Goal: Task Accomplishment & Management: Manage account settings

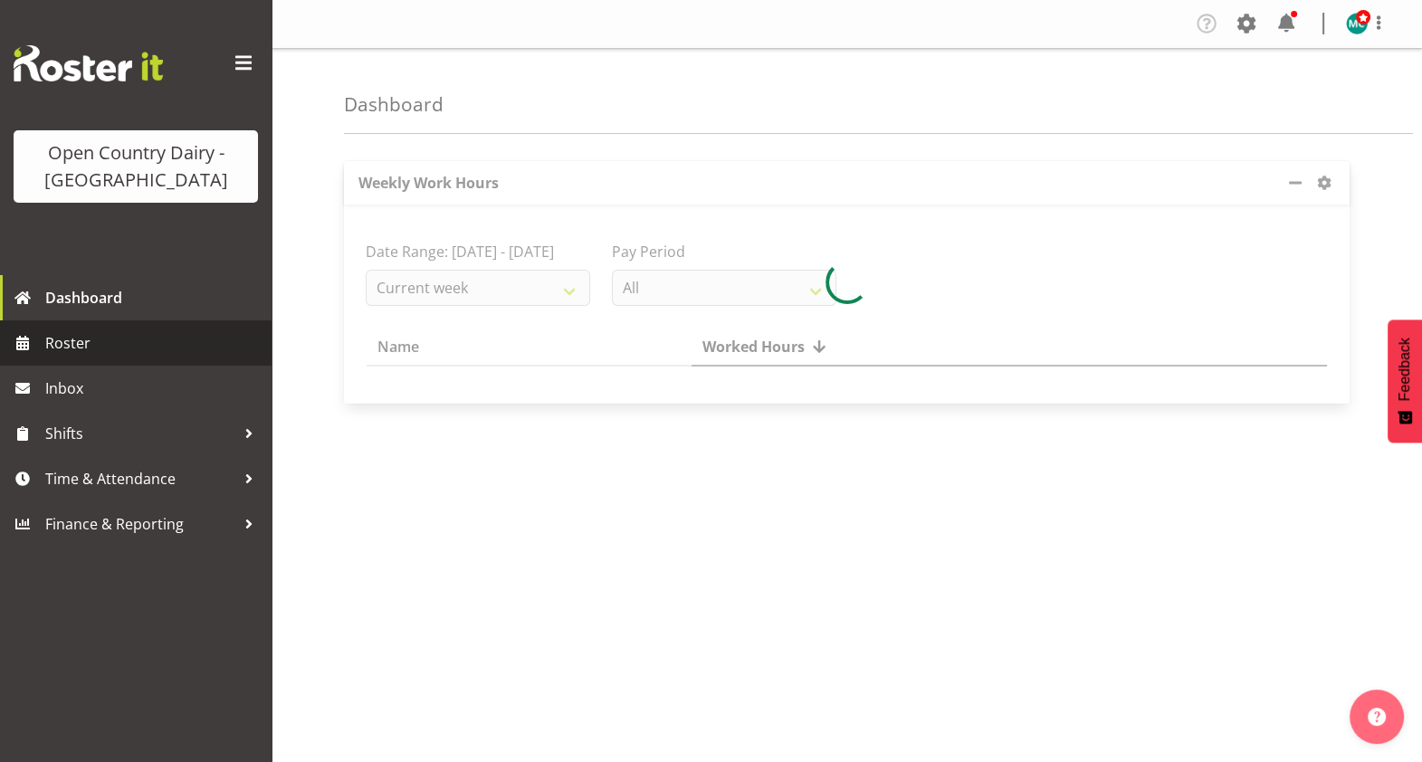
click at [72, 348] on span "Roster" at bounding box center [153, 343] width 217 height 27
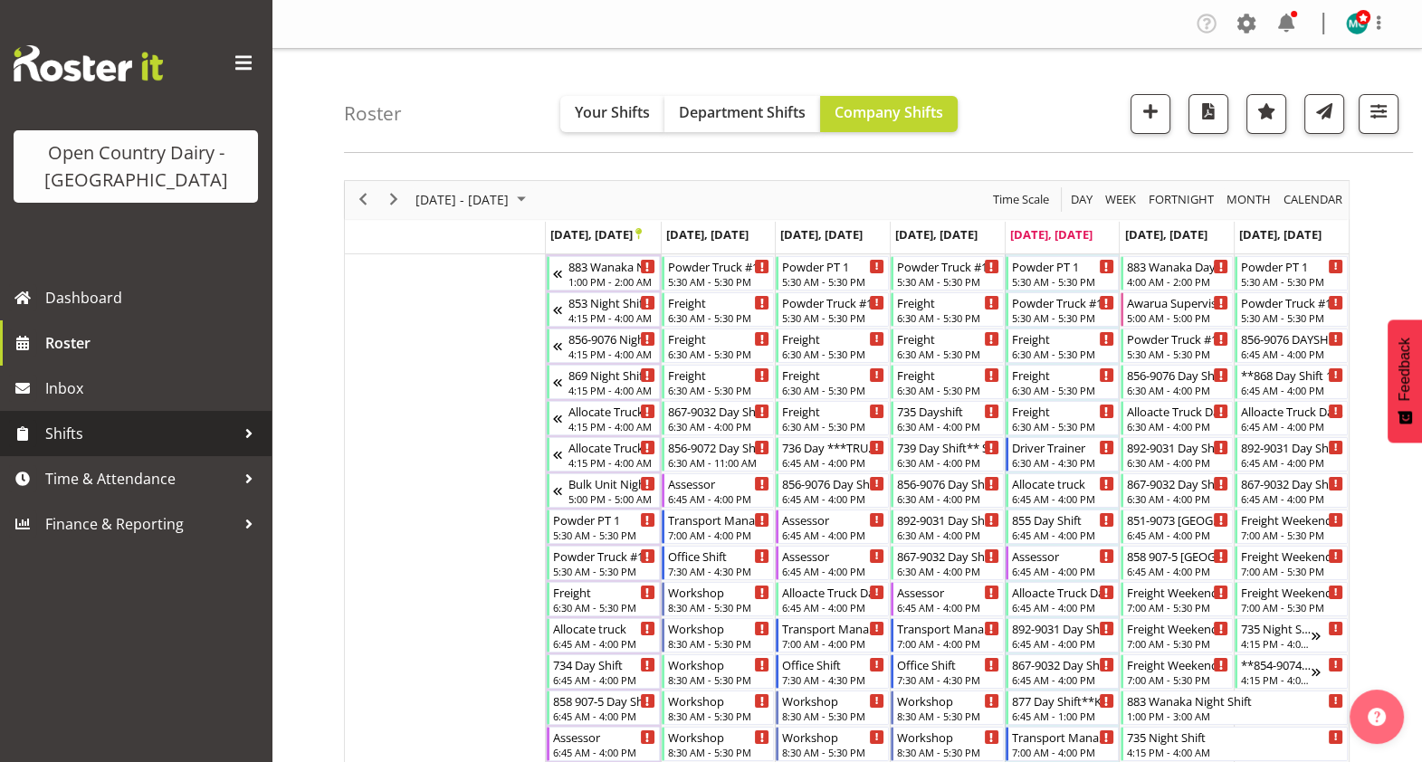
click at [78, 441] on span "Shifts" at bounding box center [140, 433] width 190 height 27
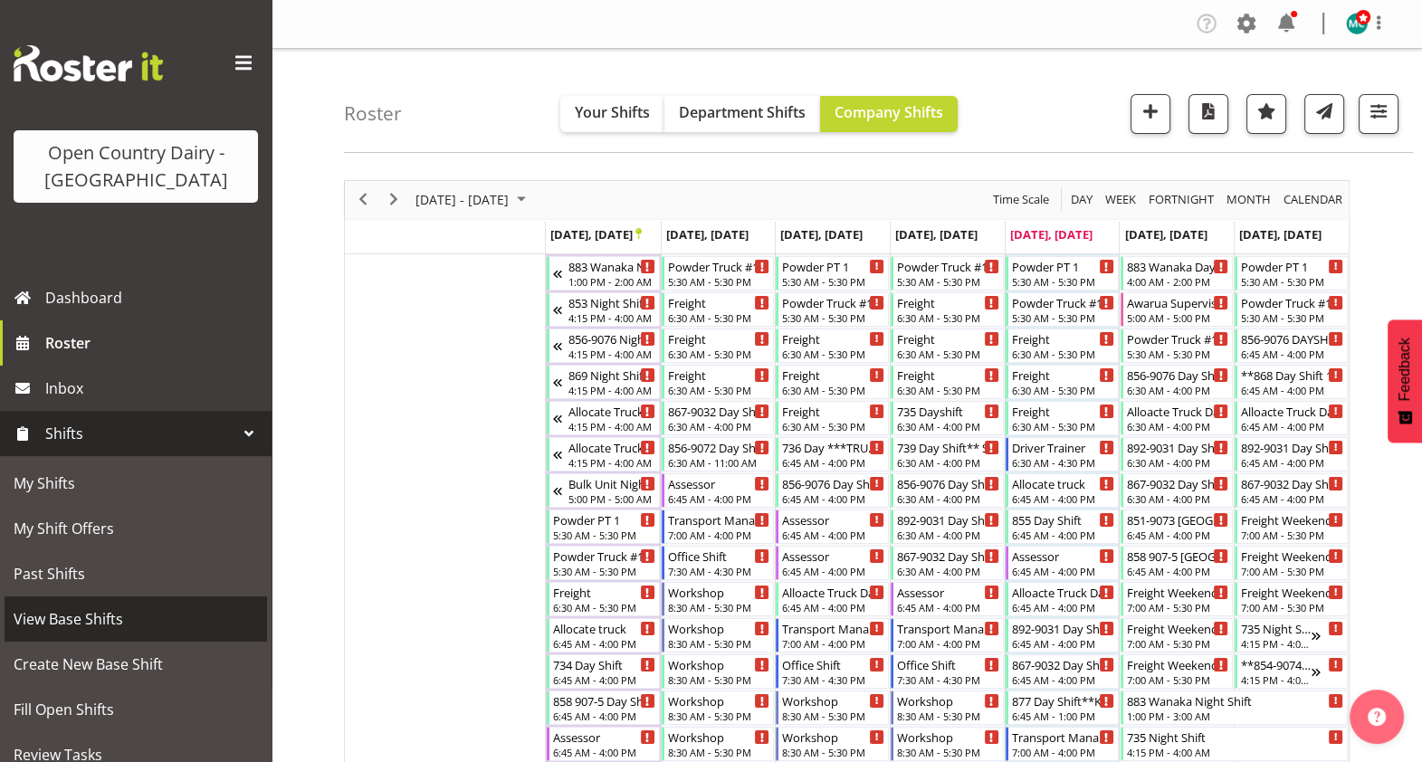
click at [68, 622] on span "View Base Shifts" at bounding box center [136, 619] width 244 height 27
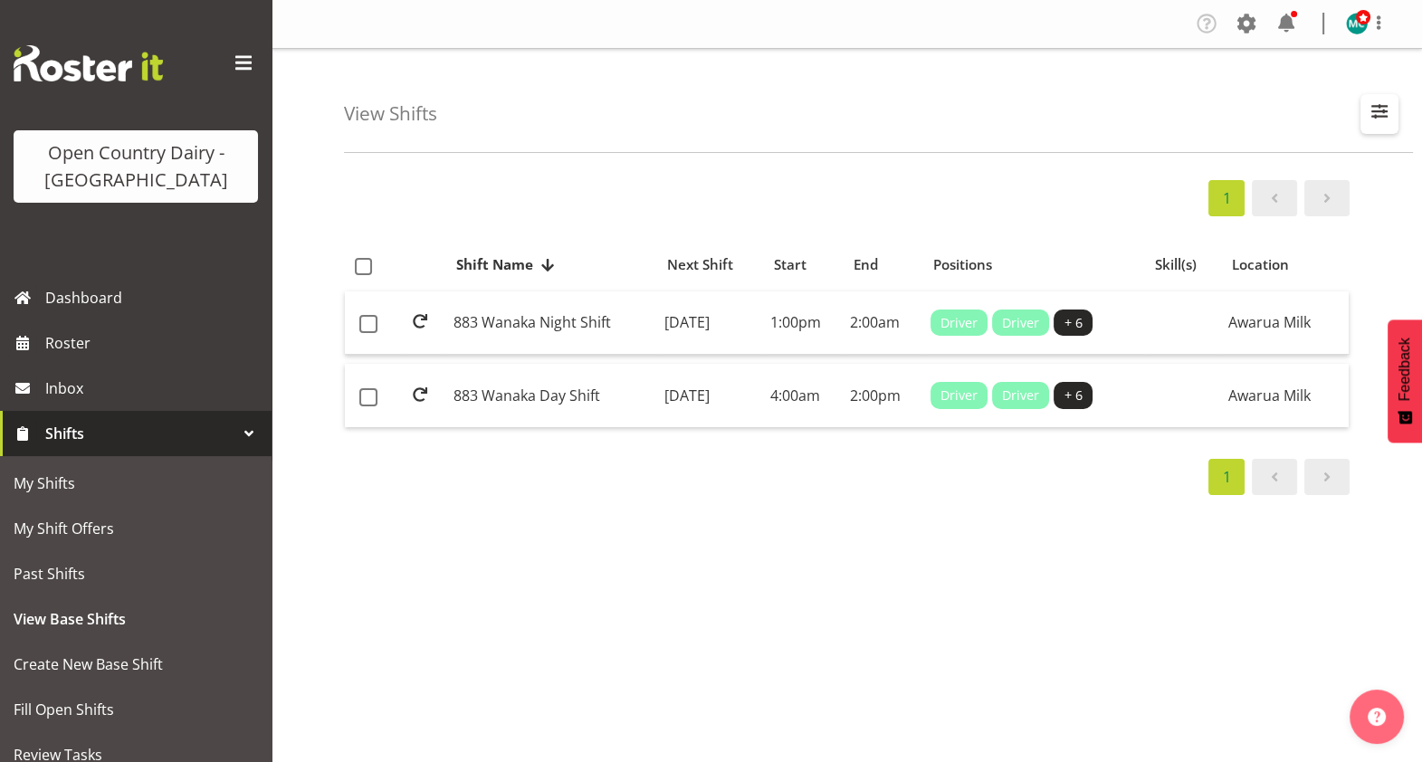
click at [1383, 122] on span "button" at bounding box center [1380, 112] width 24 height 24
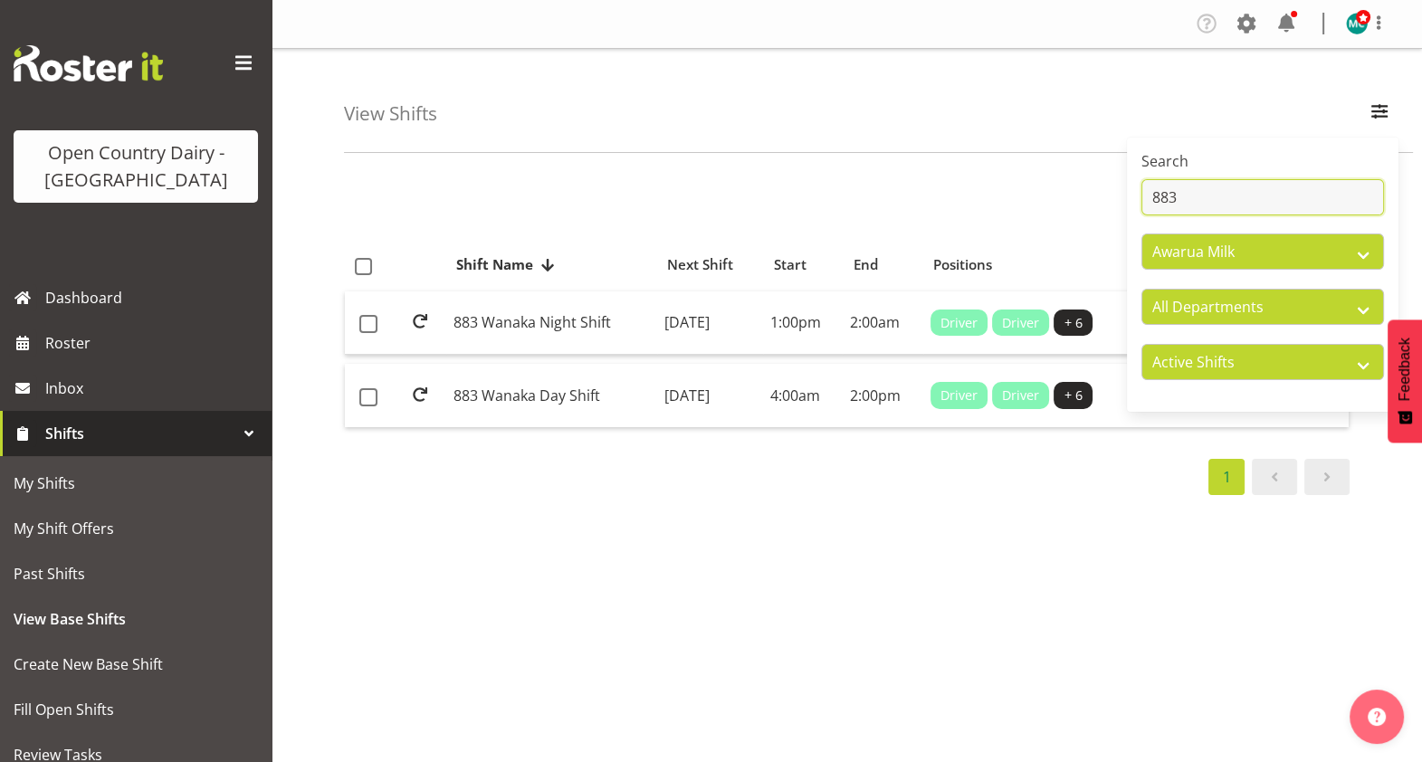
click at [1196, 189] on input "883" at bounding box center [1263, 197] width 243 height 36
type input "8"
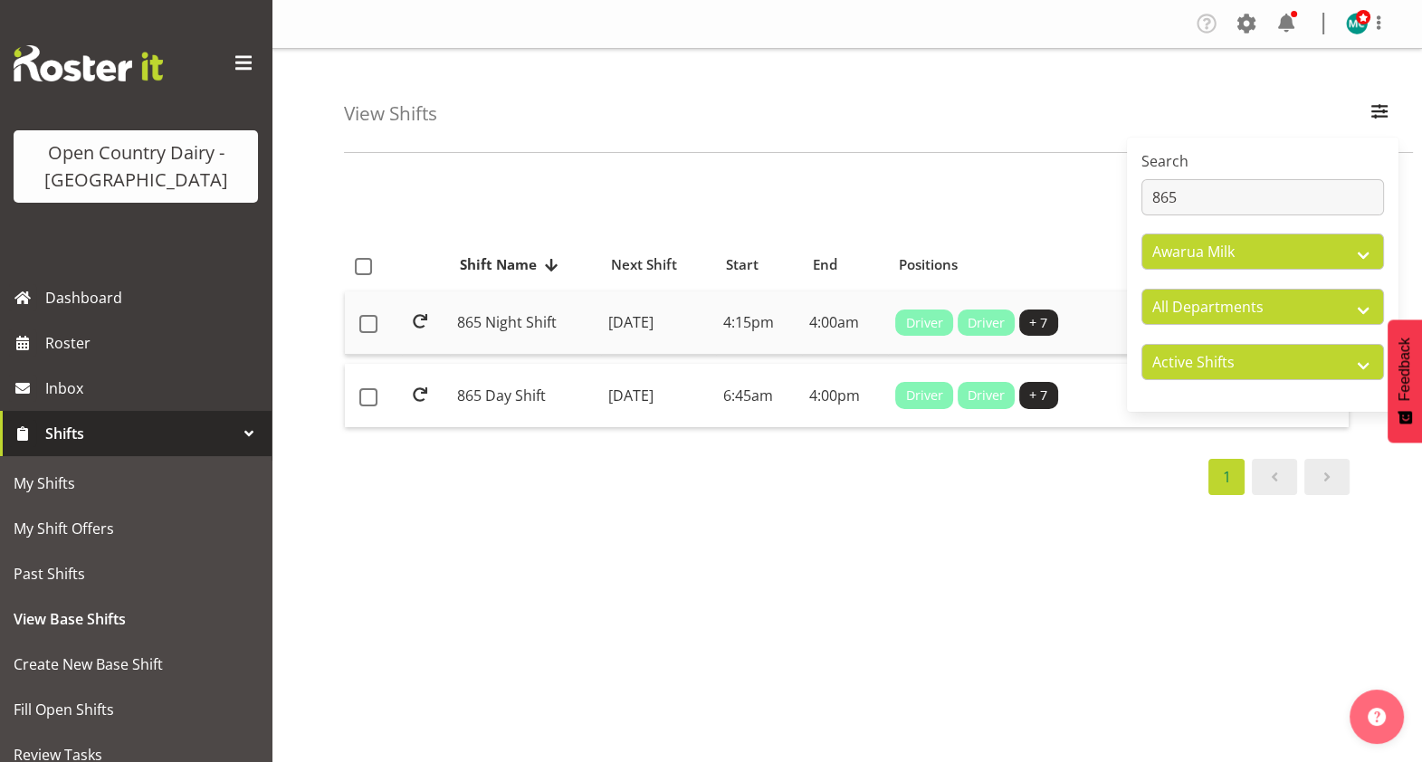
click at [498, 324] on td "865 Night Shift" at bounding box center [525, 324] width 151 height 64
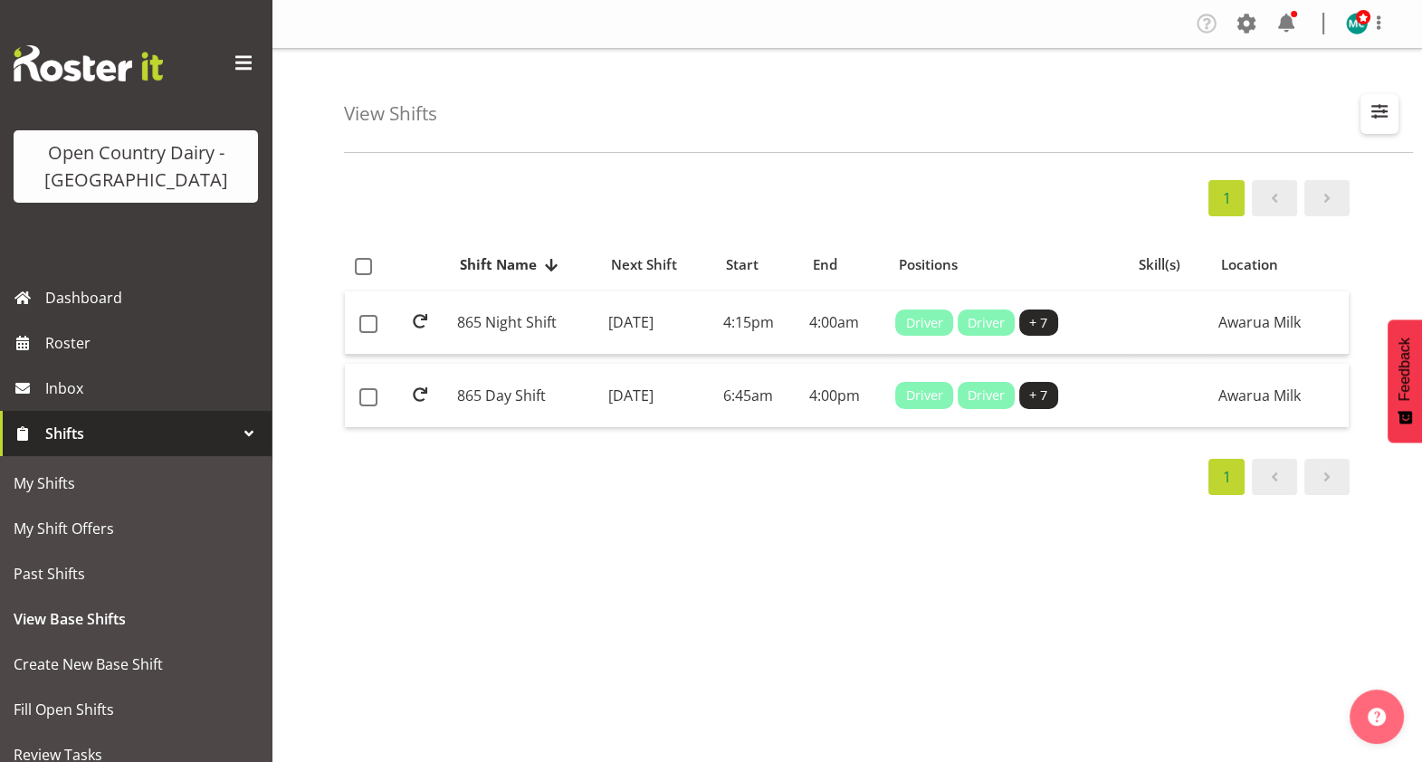
click at [1376, 114] on span "button" at bounding box center [1380, 112] width 24 height 24
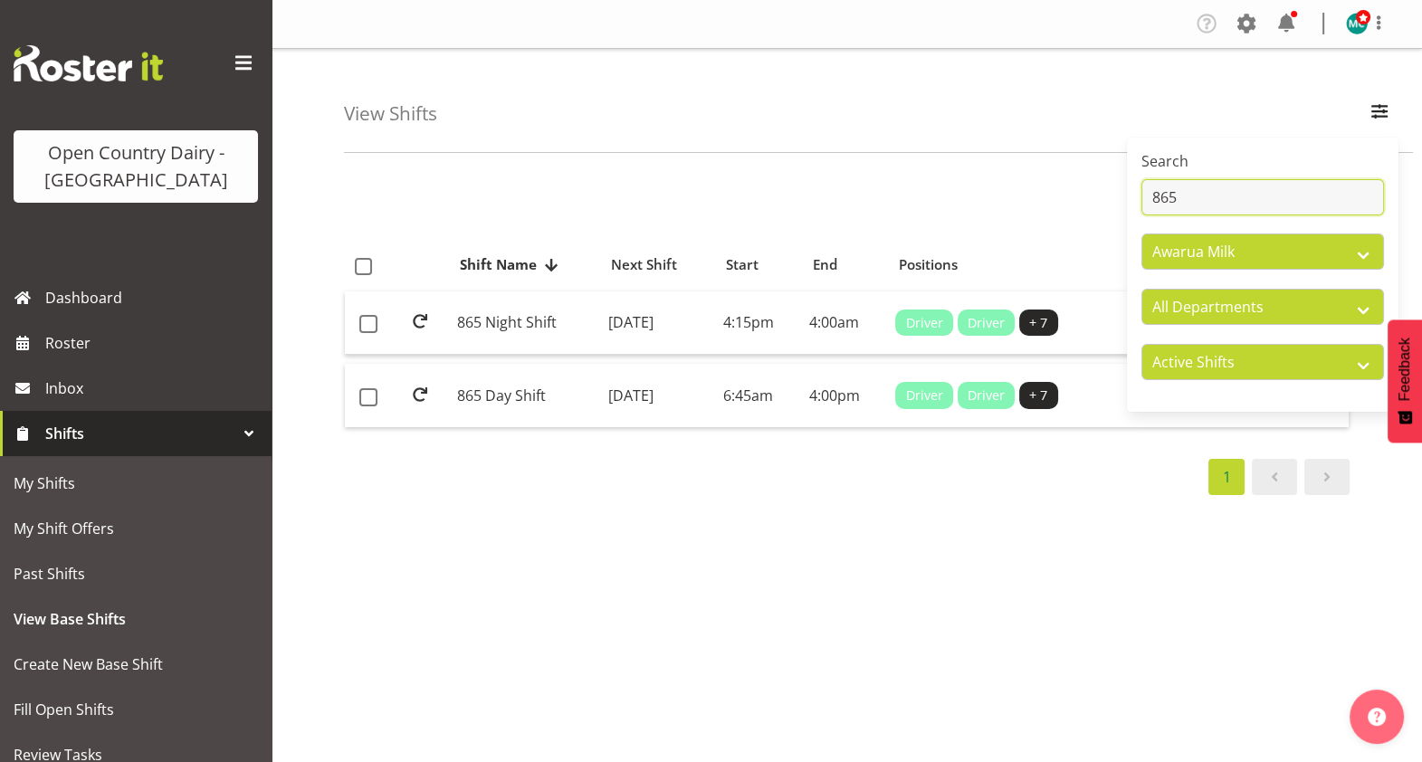
click at [1242, 204] on input "865" at bounding box center [1263, 197] width 243 height 36
type input "855"
click at [474, 326] on td "855 Day Shift" at bounding box center [525, 324] width 151 height 64
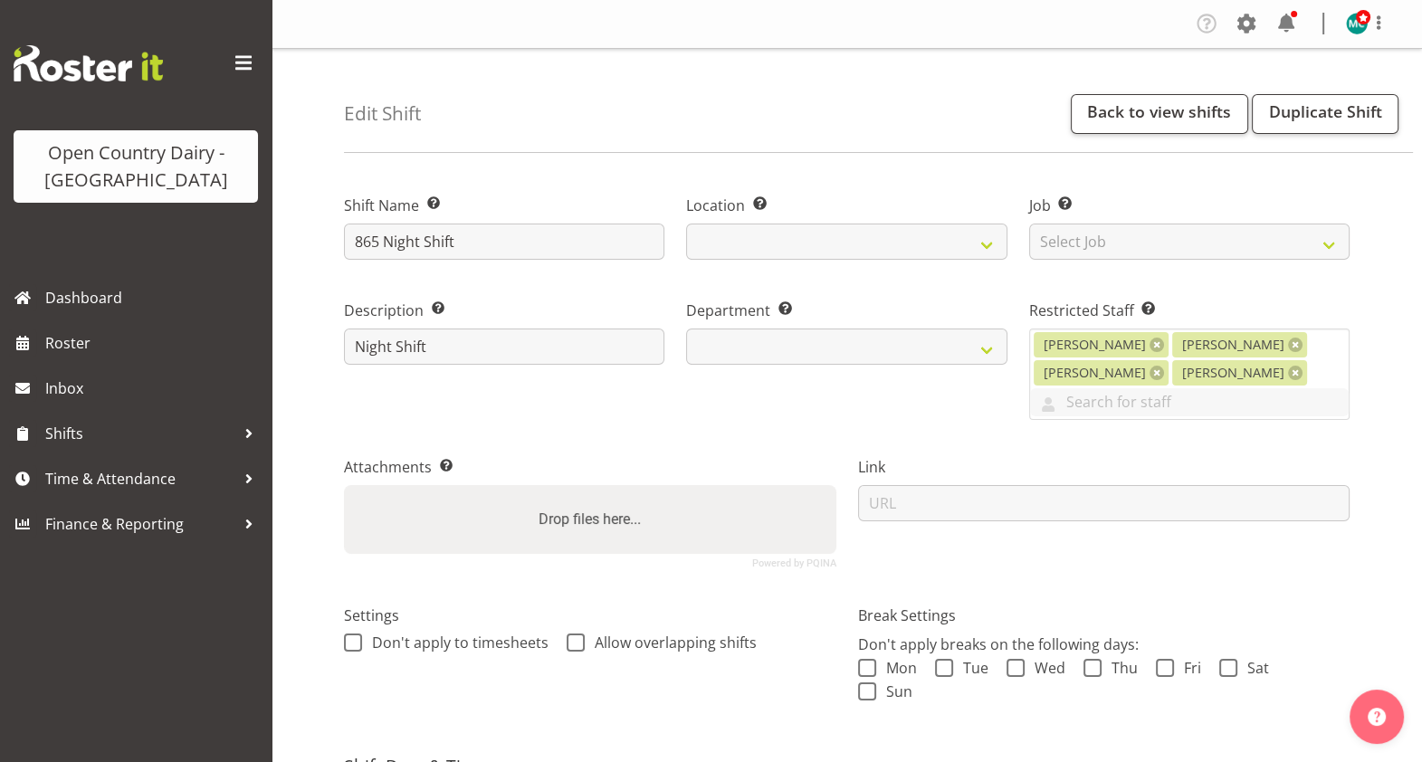
select select
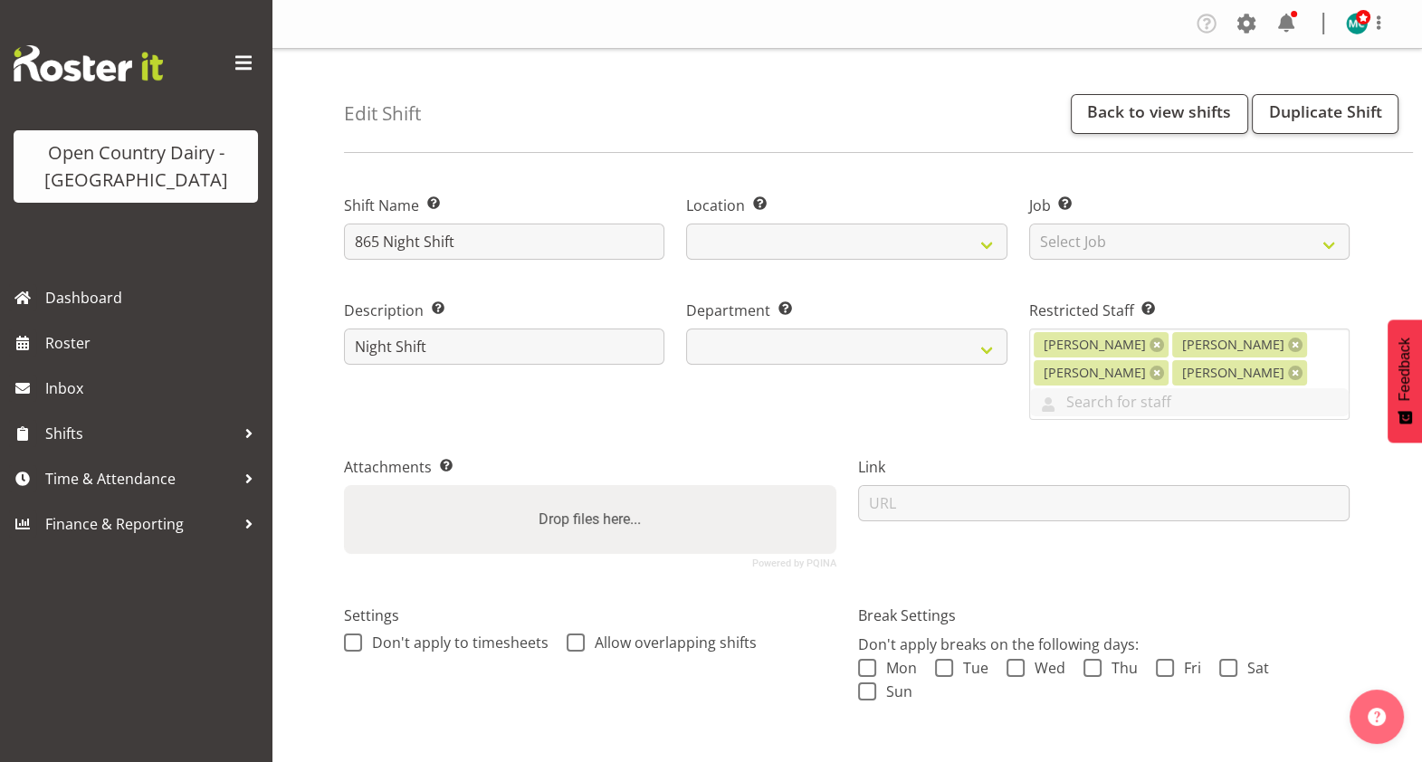
select select "678"
select select
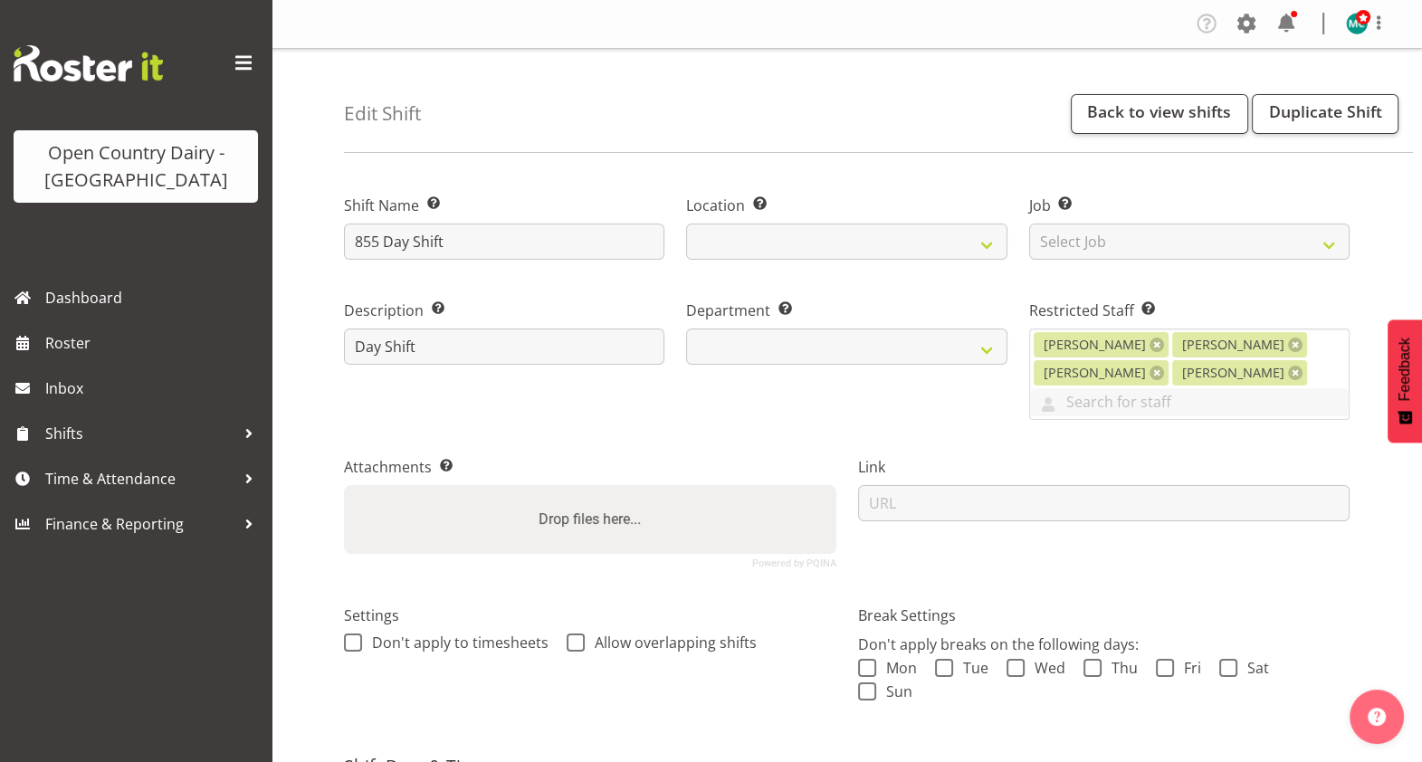
select select
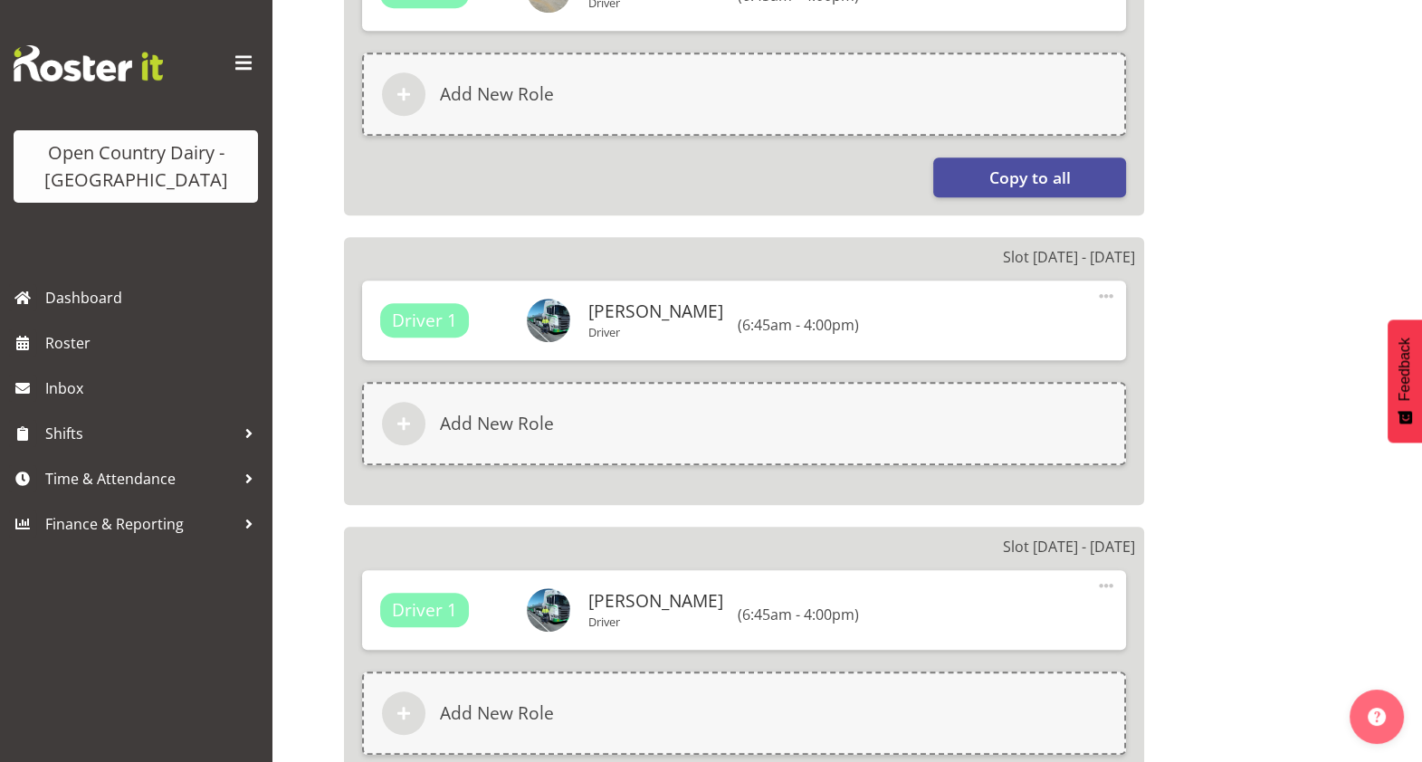
scroll to position [1953, 0]
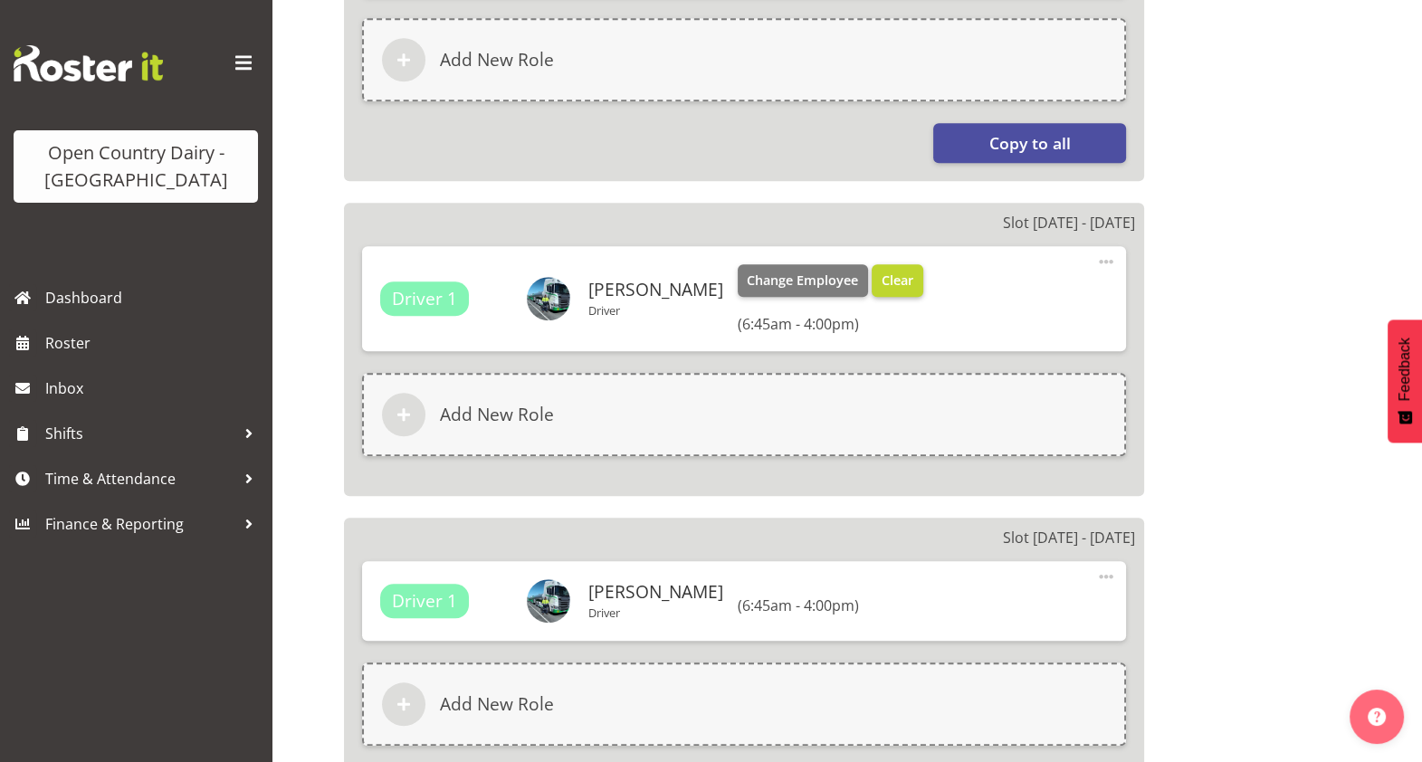
select select "668"
click at [891, 273] on span "Clear" at bounding box center [898, 281] width 32 height 20
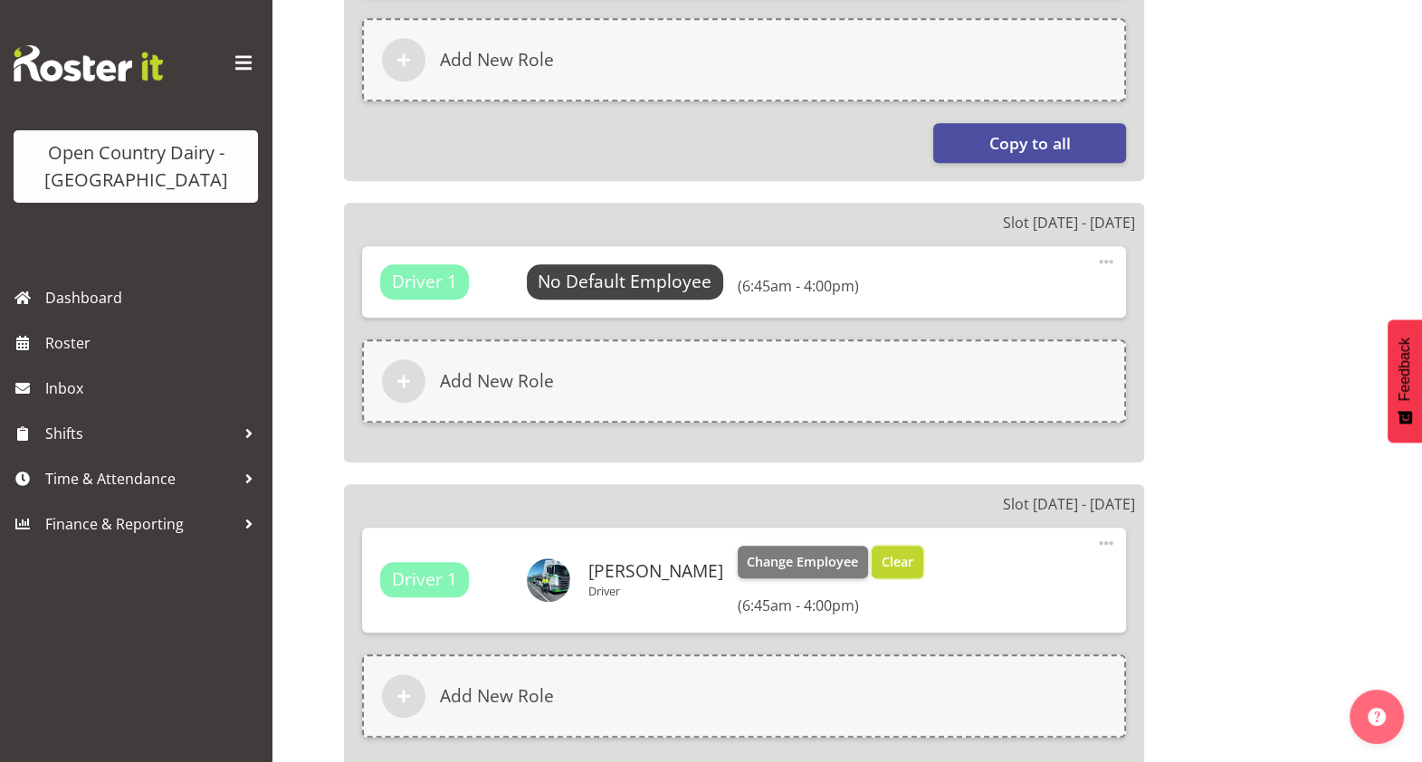
click at [892, 557] on span "Clear" at bounding box center [898, 562] width 32 height 20
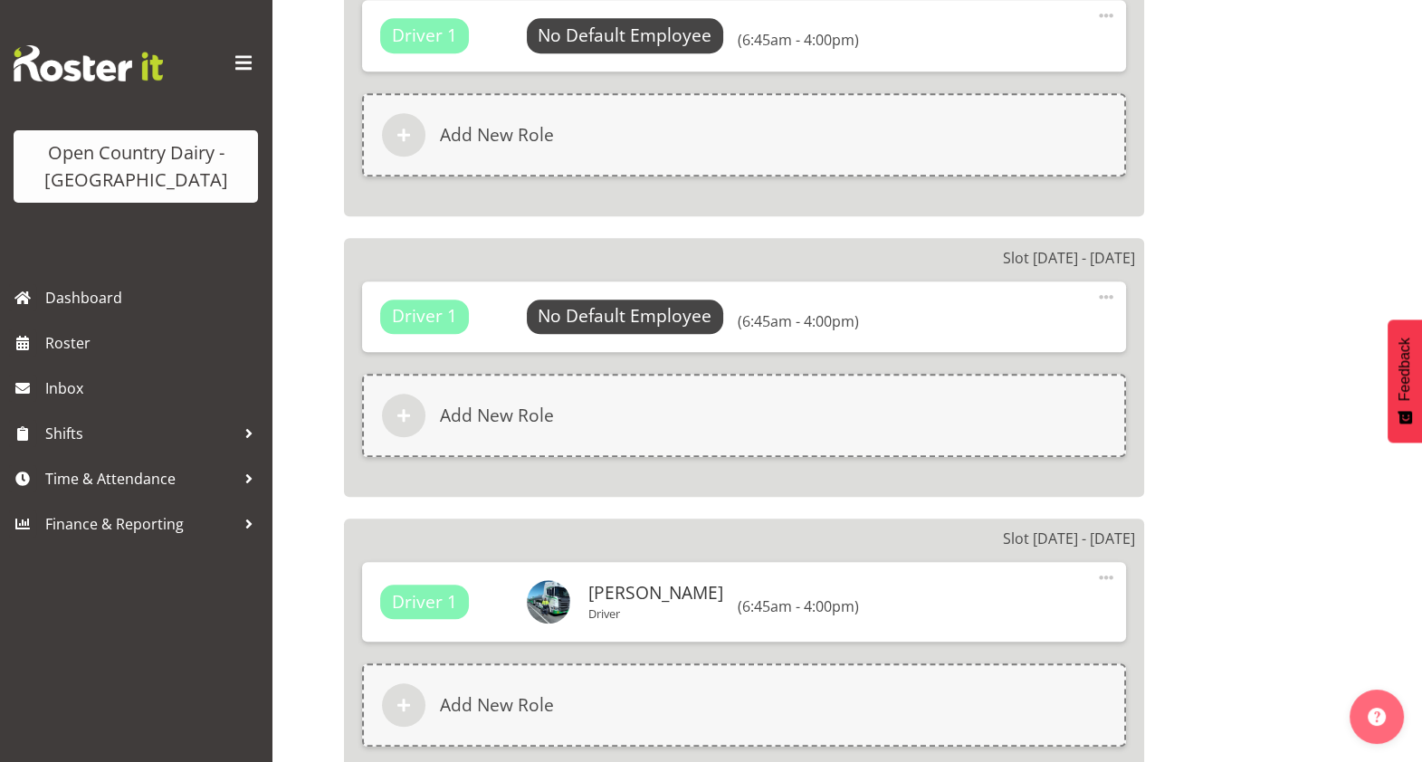
scroll to position [2383, 0]
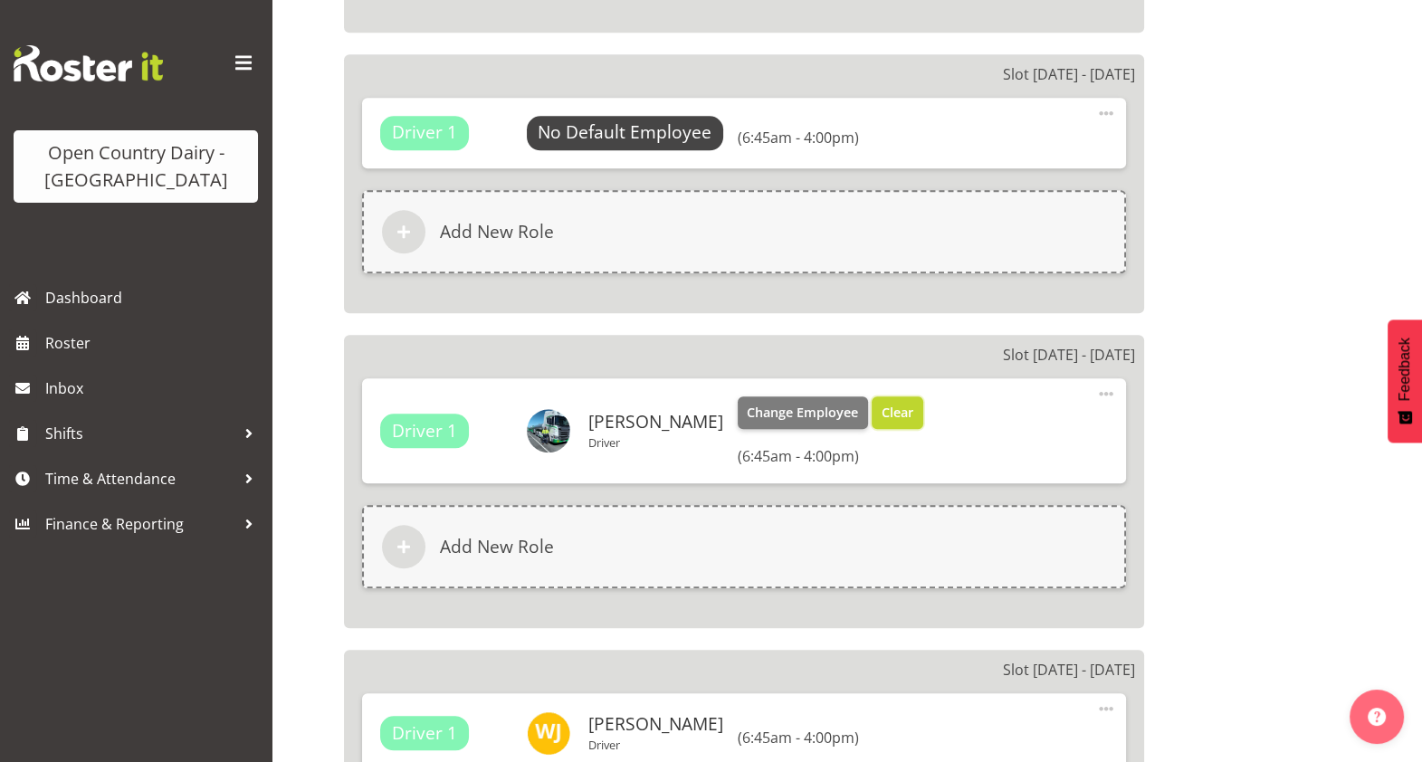
click at [888, 416] on span "Clear" at bounding box center [898, 413] width 32 height 20
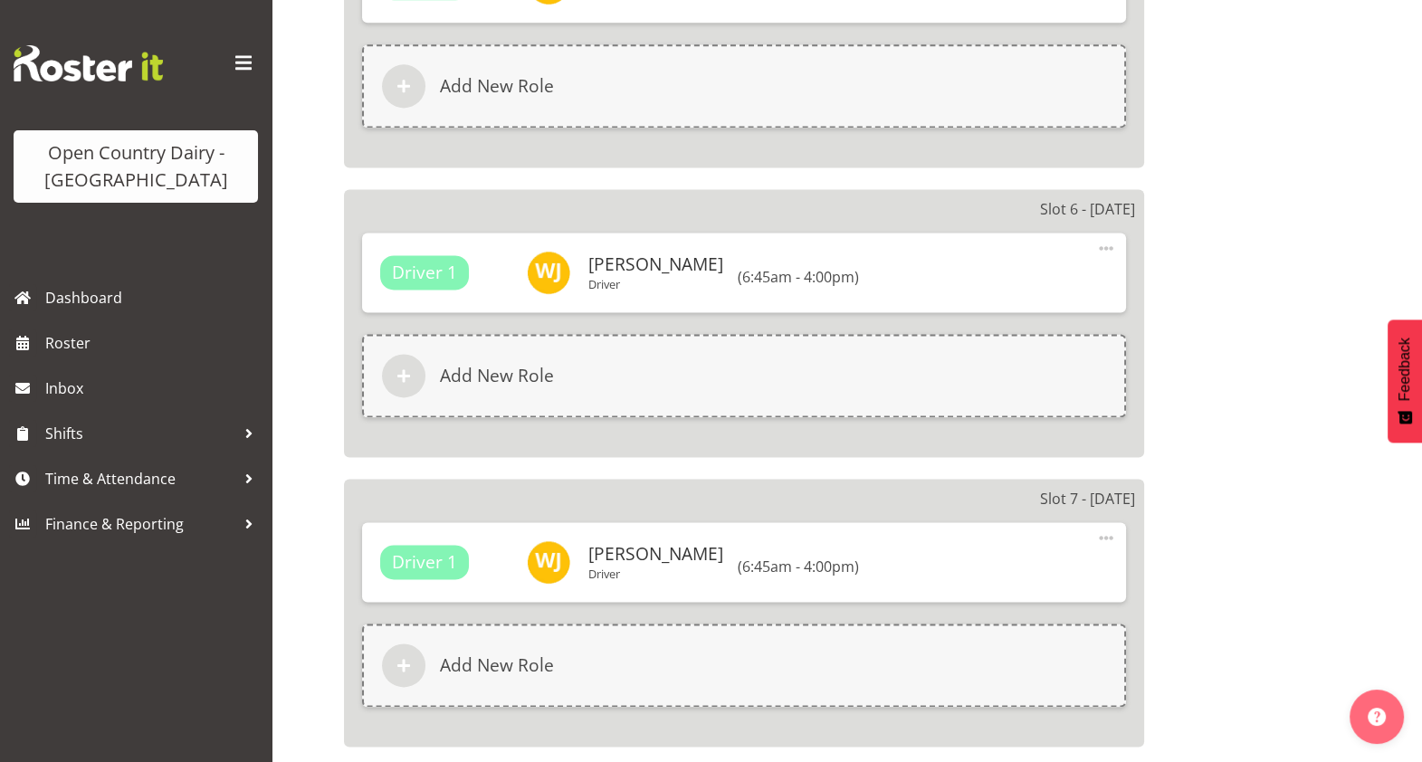
scroll to position [3353, 0]
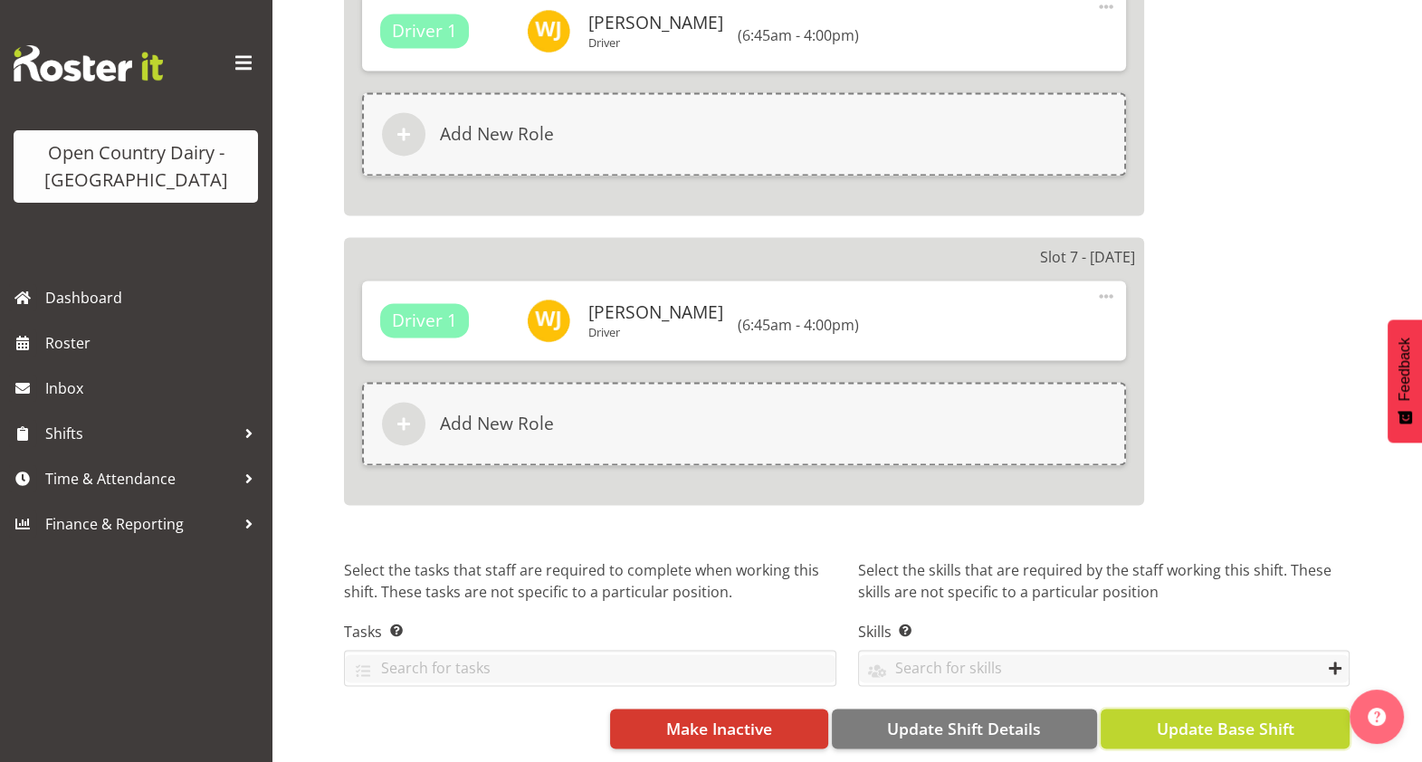
click at [1236, 717] on span "Update Base Shift" at bounding box center [1225, 729] width 138 height 24
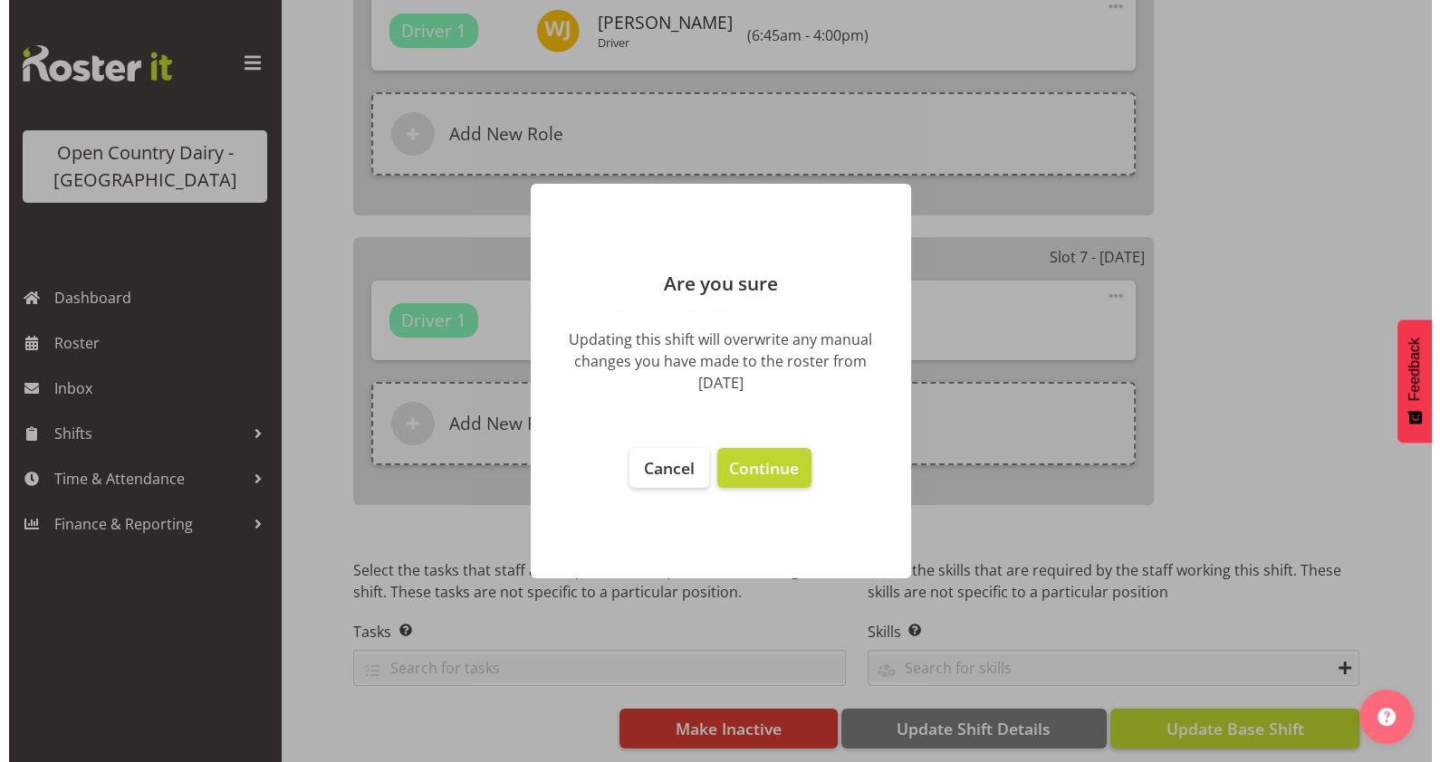
scroll to position [3328, 0]
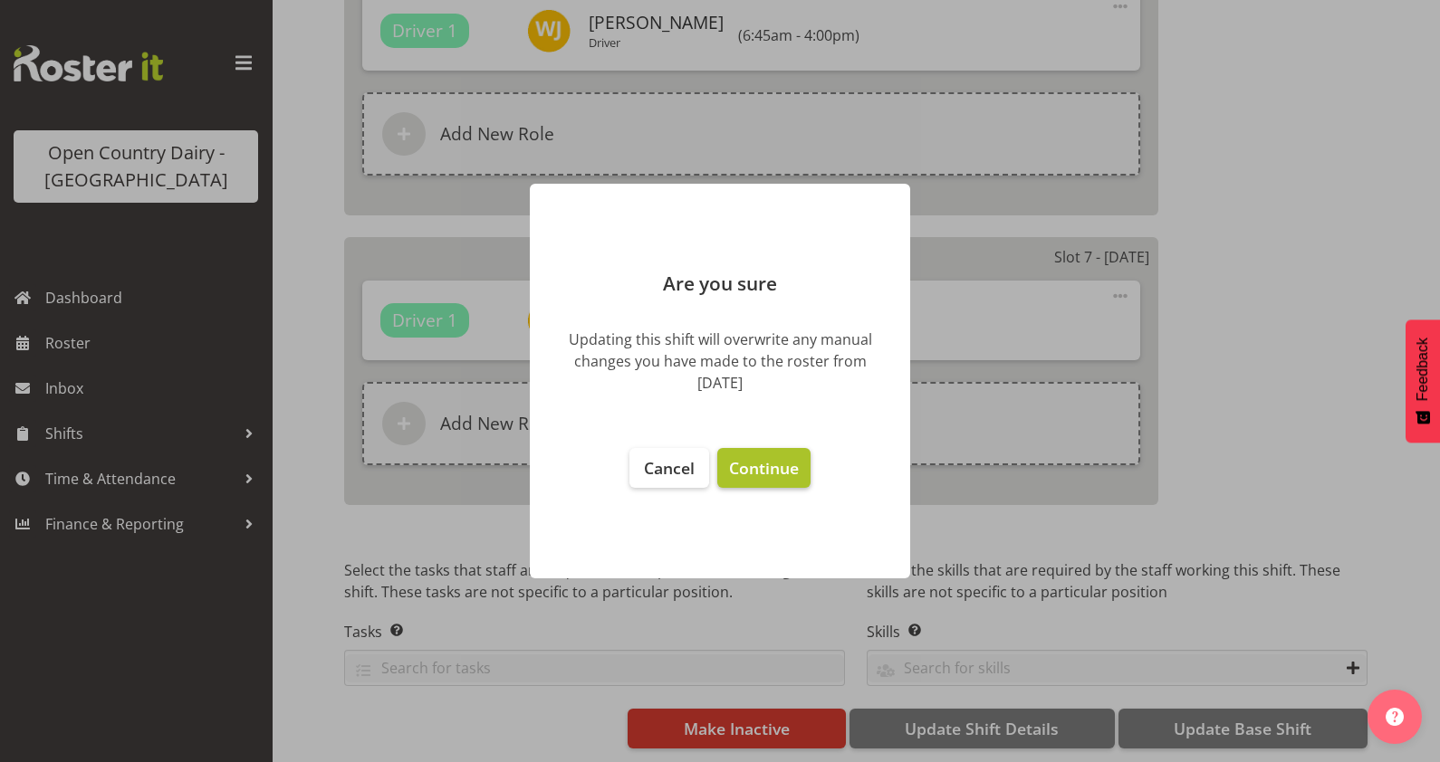
click at [757, 467] on span "Continue" at bounding box center [764, 468] width 70 height 22
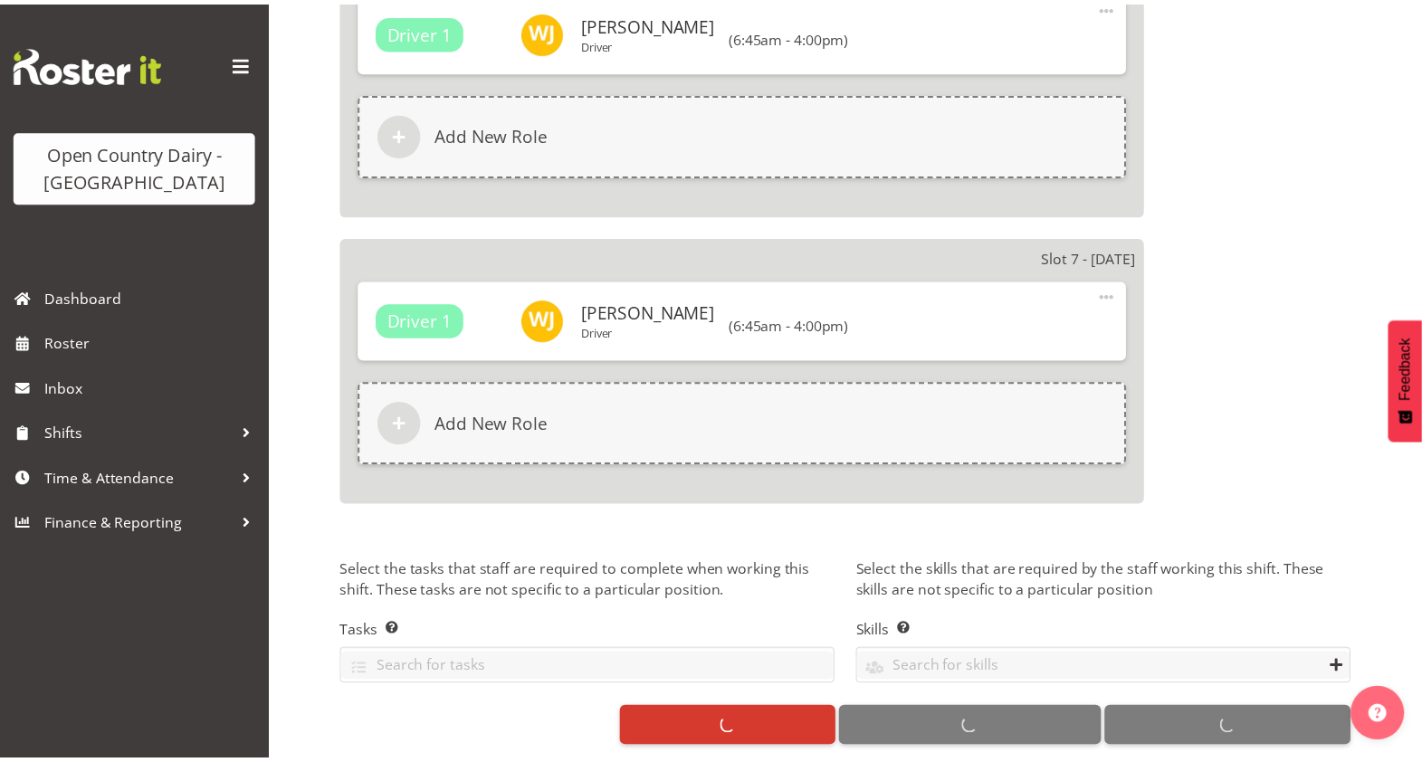
scroll to position [3353, 0]
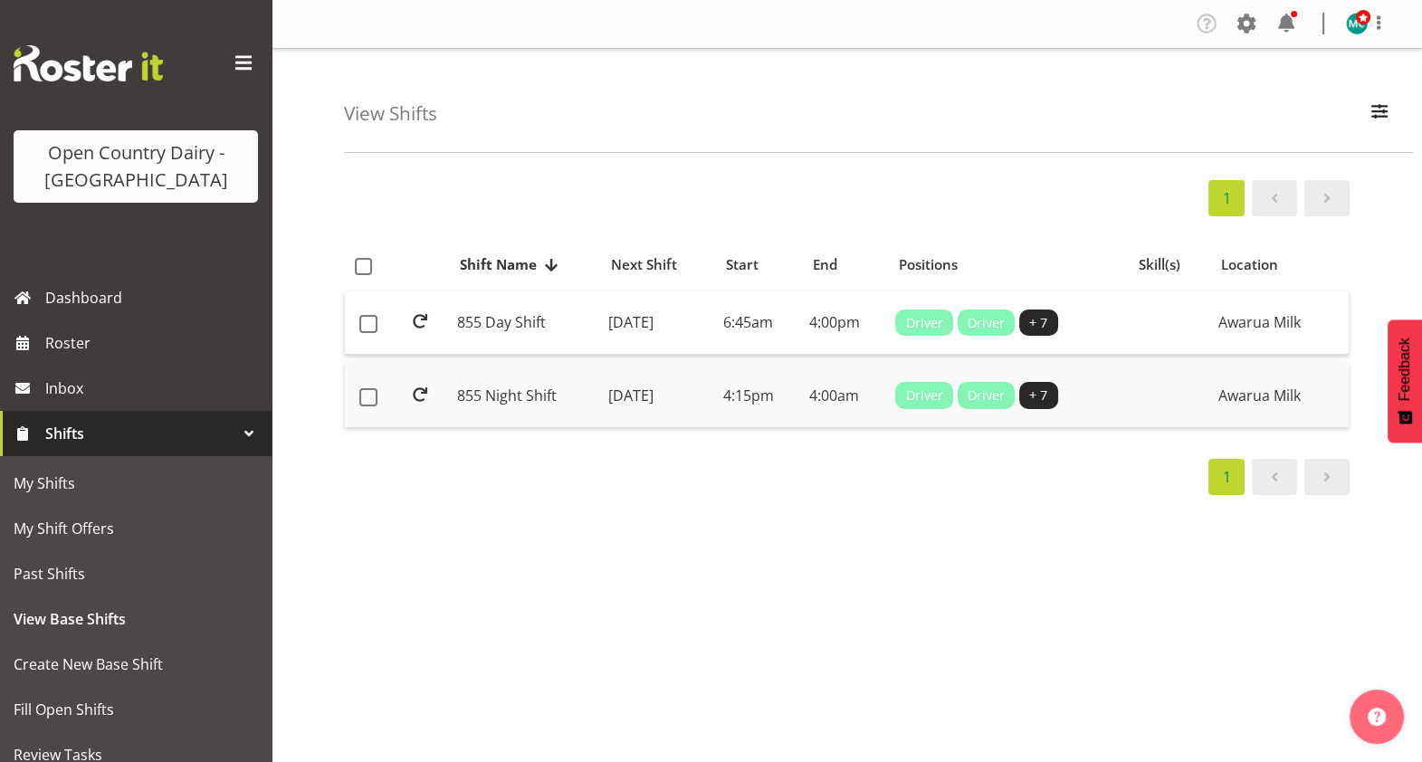
click at [471, 399] on td "855 Night Shift" at bounding box center [525, 395] width 151 height 63
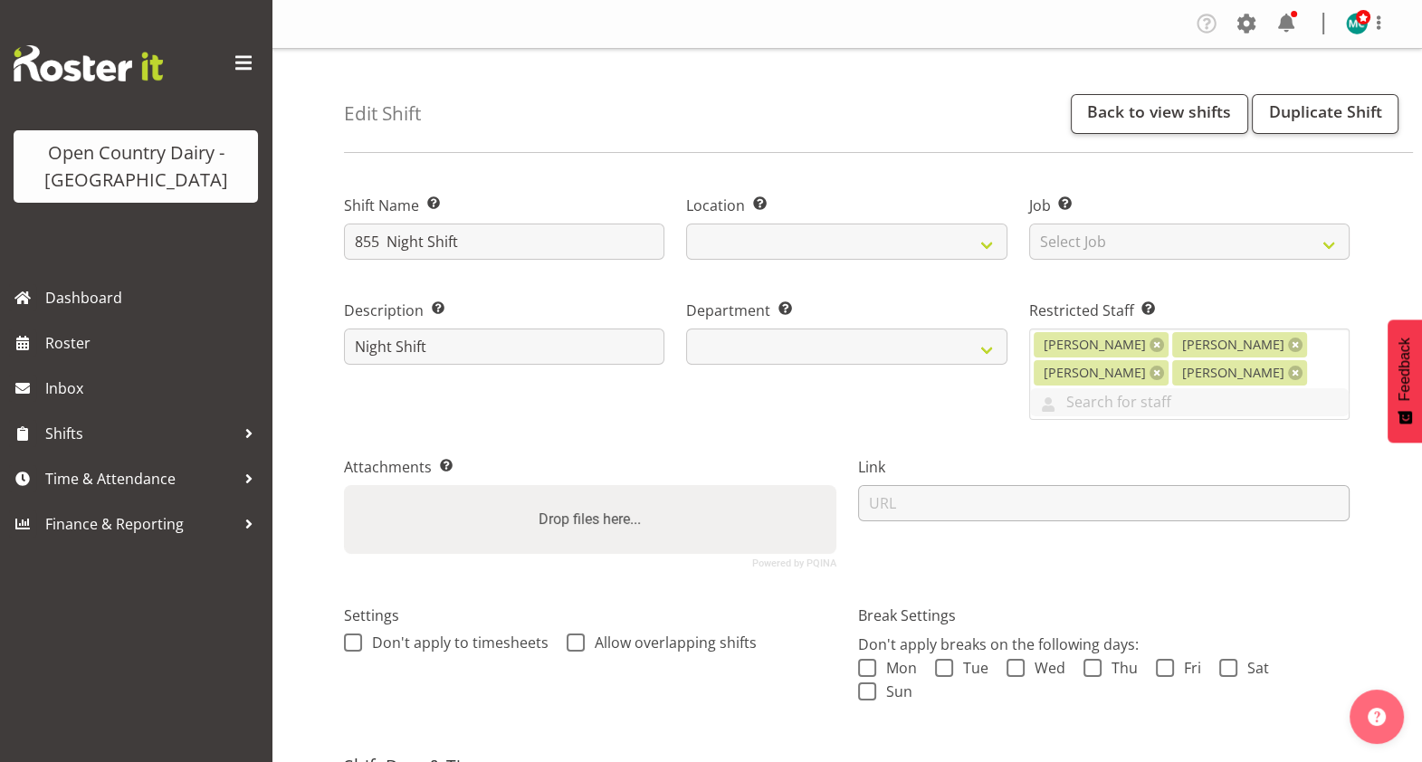
select select
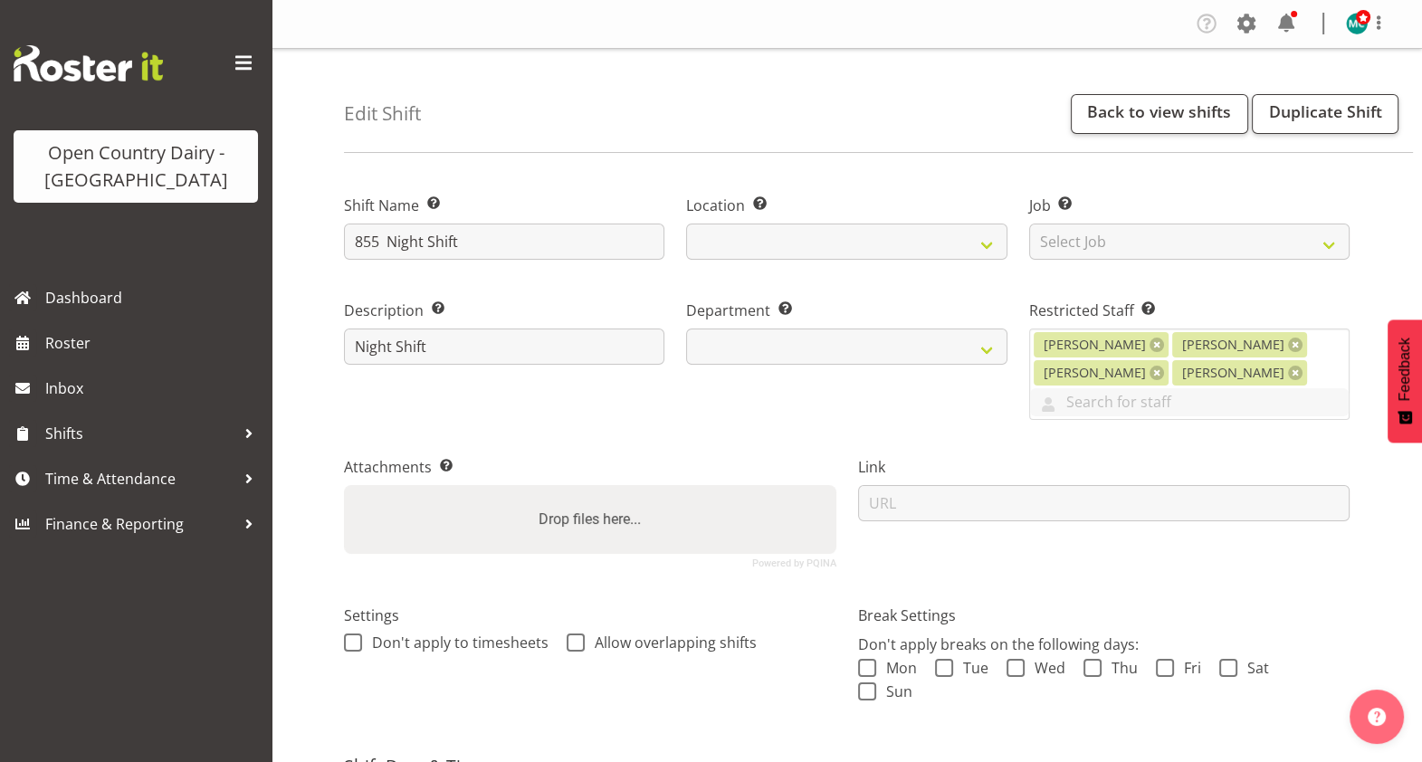
select select
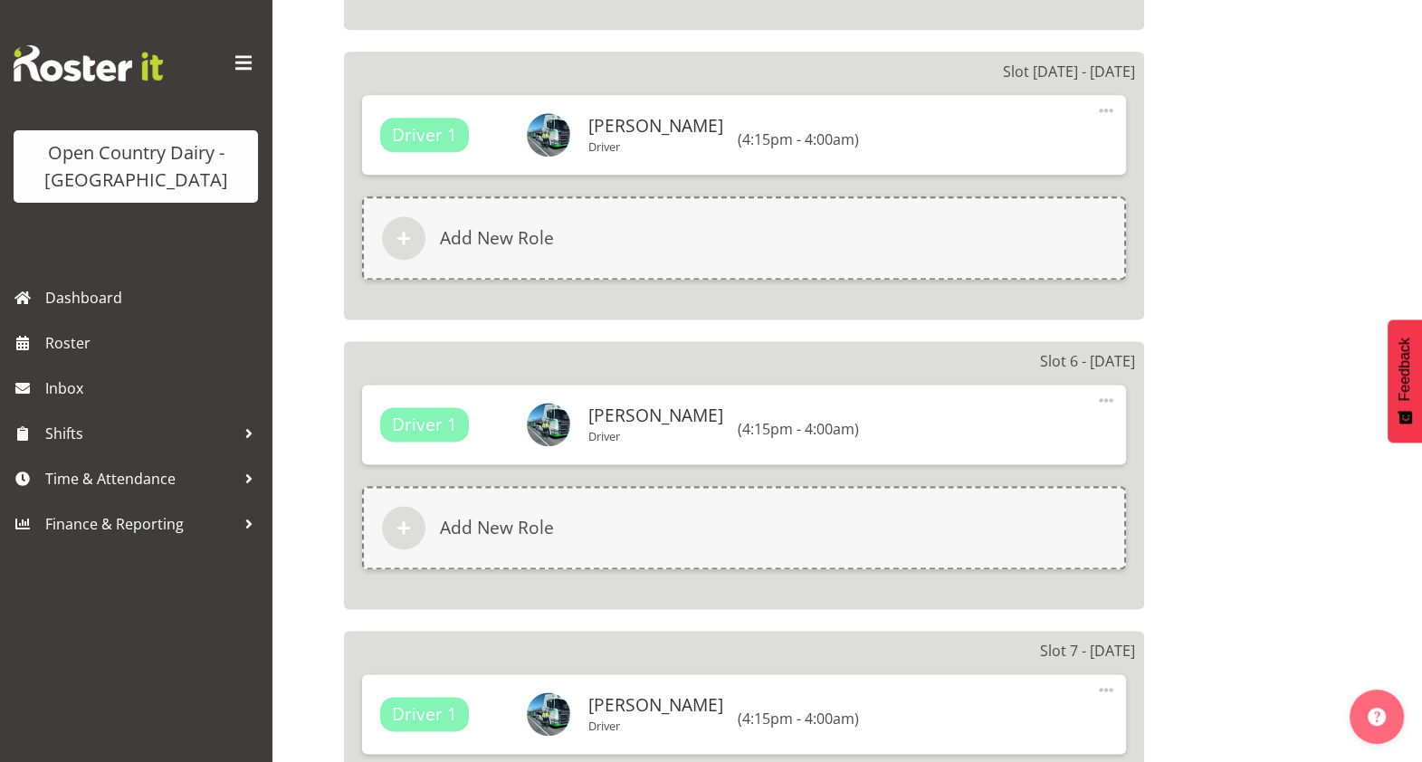
scroll to position [2970, 0]
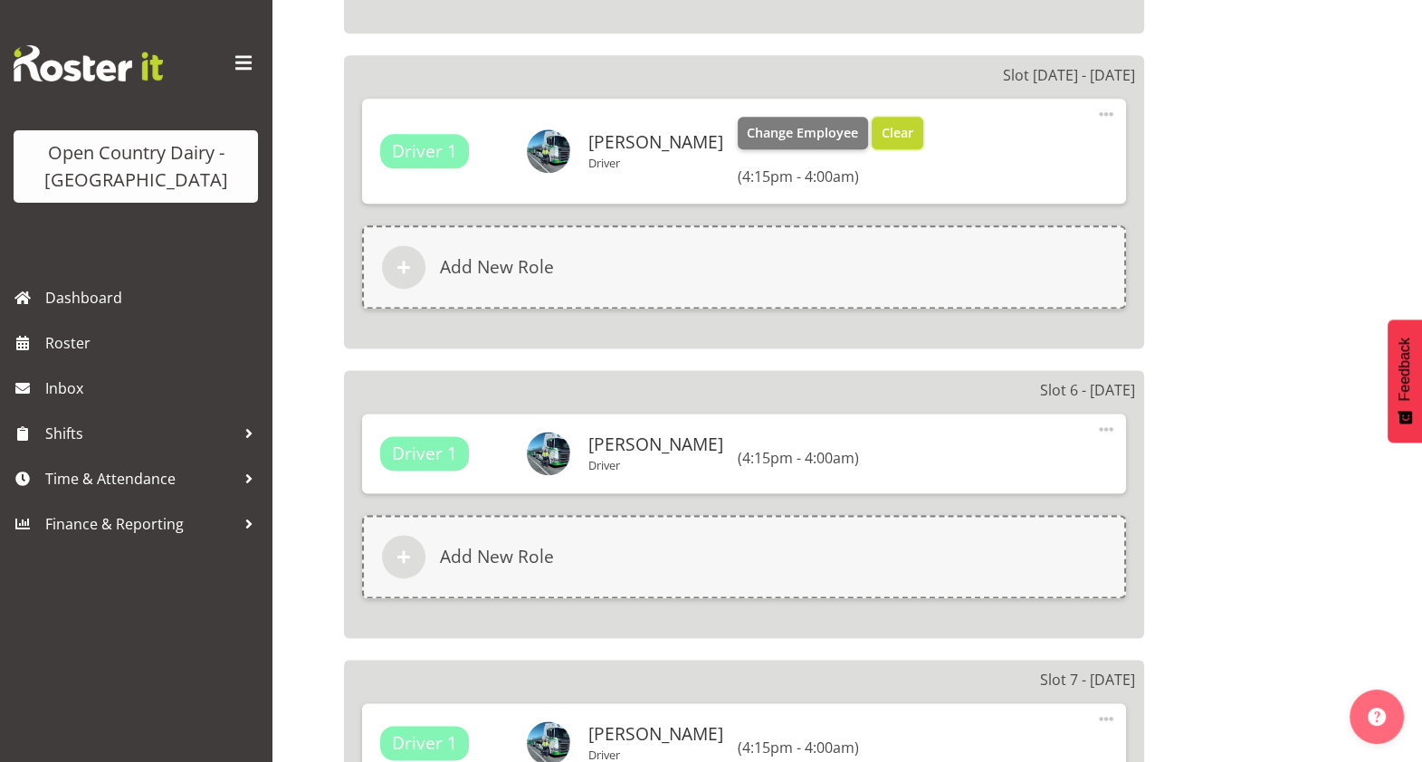
click at [907, 127] on button "Clear" at bounding box center [898, 133] width 52 height 33
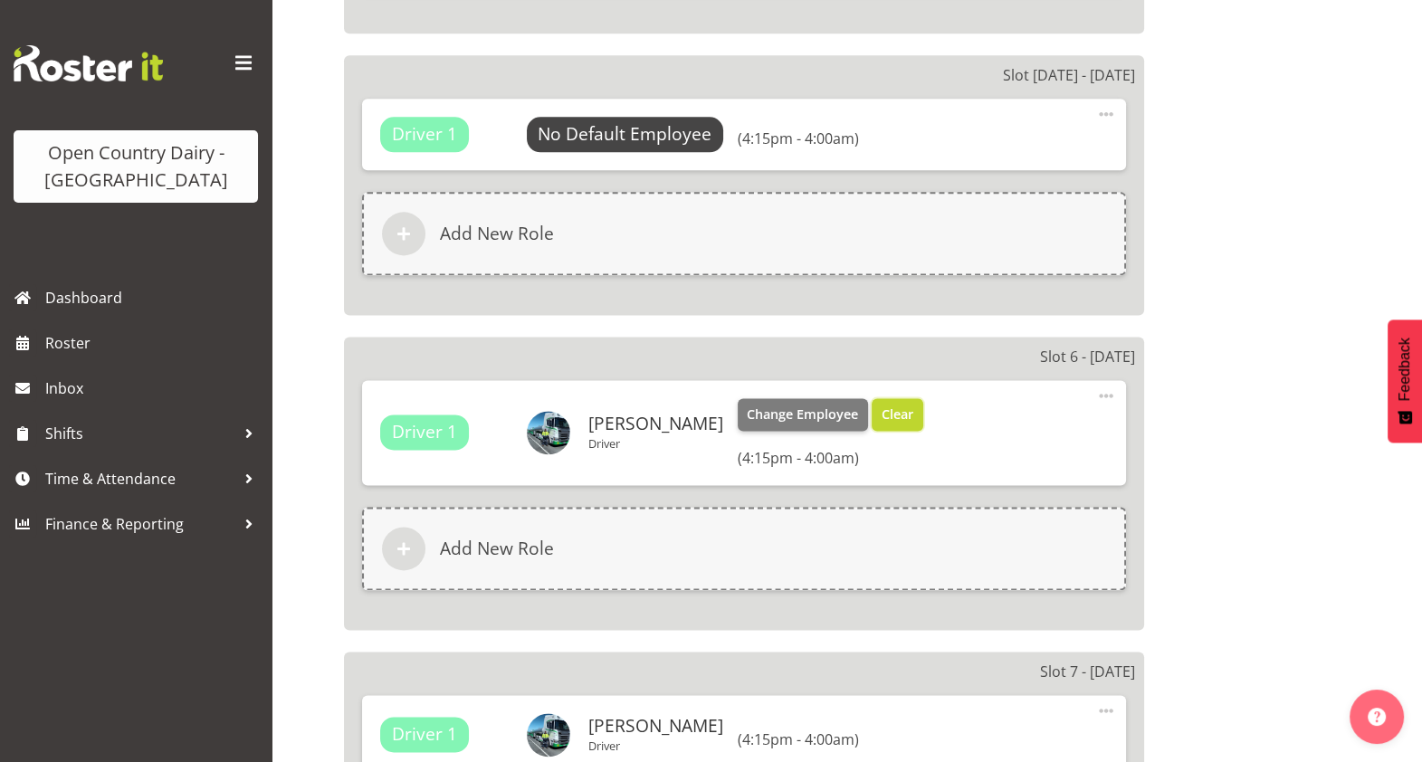
click at [887, 412] on span "Clear" at bounding box center [898, 415] width 32 height 20
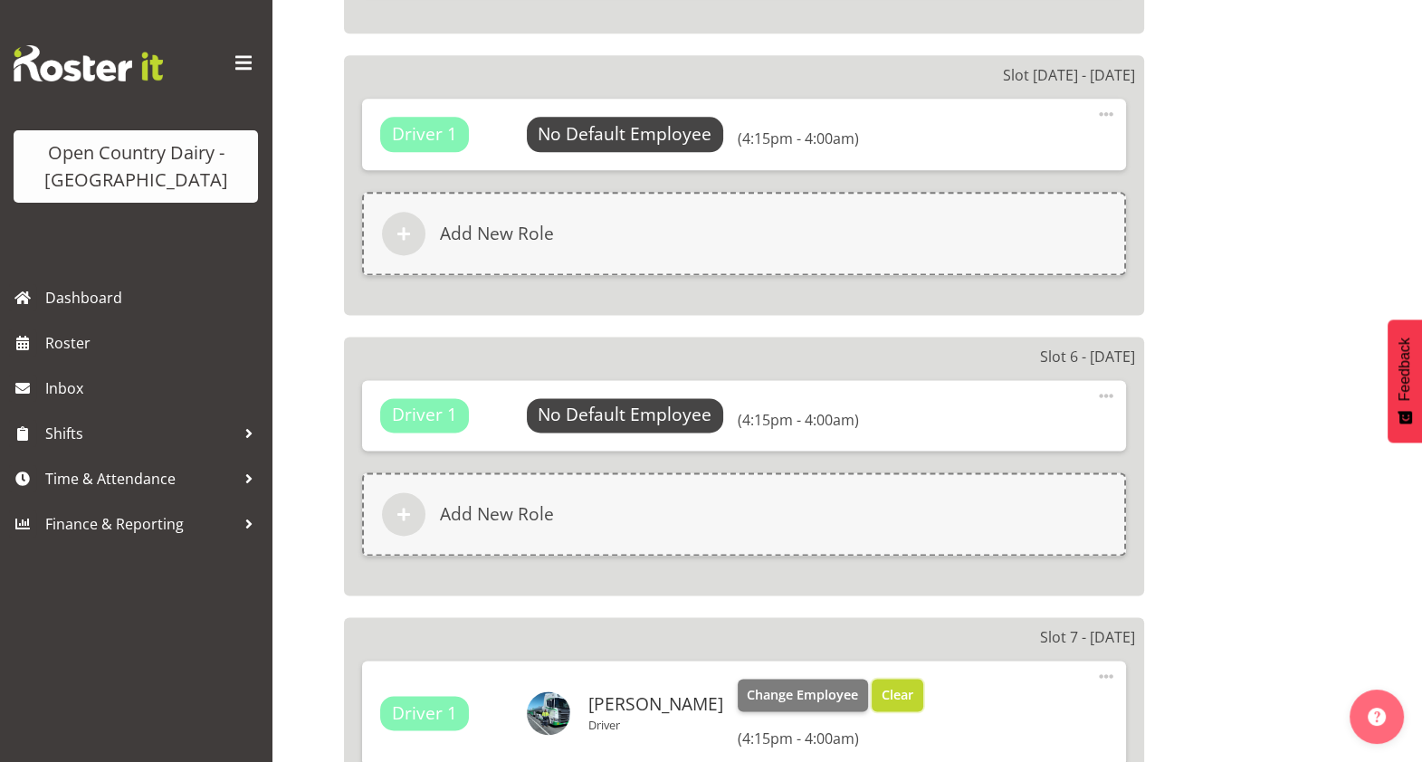
click at [889, 691] on span "Clear" at bounding box center [898, 695] width 32 height 20
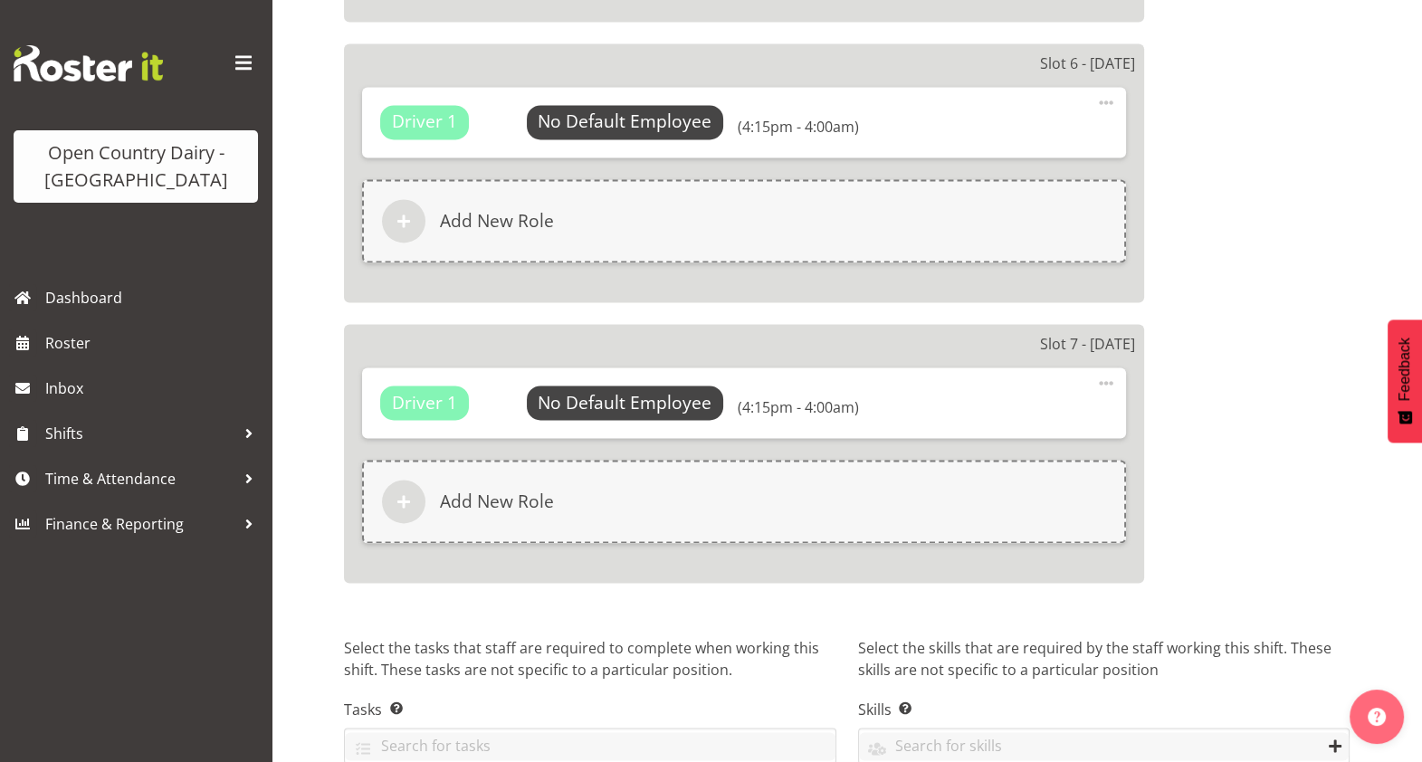
scroll to position [3353, 0]
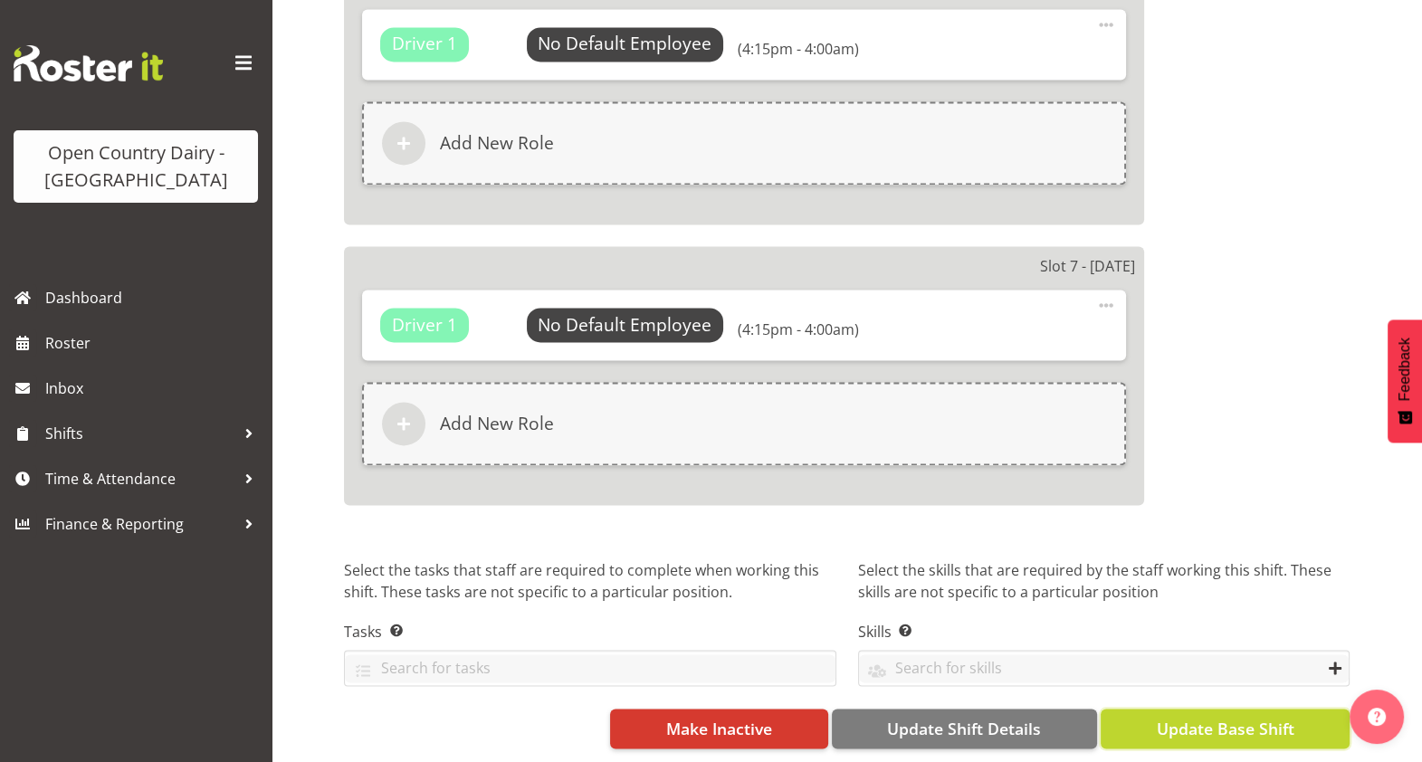
click at [1227, 717] on span "Update Base Shift" at bounding box center [1225, 729] width 138 height 24
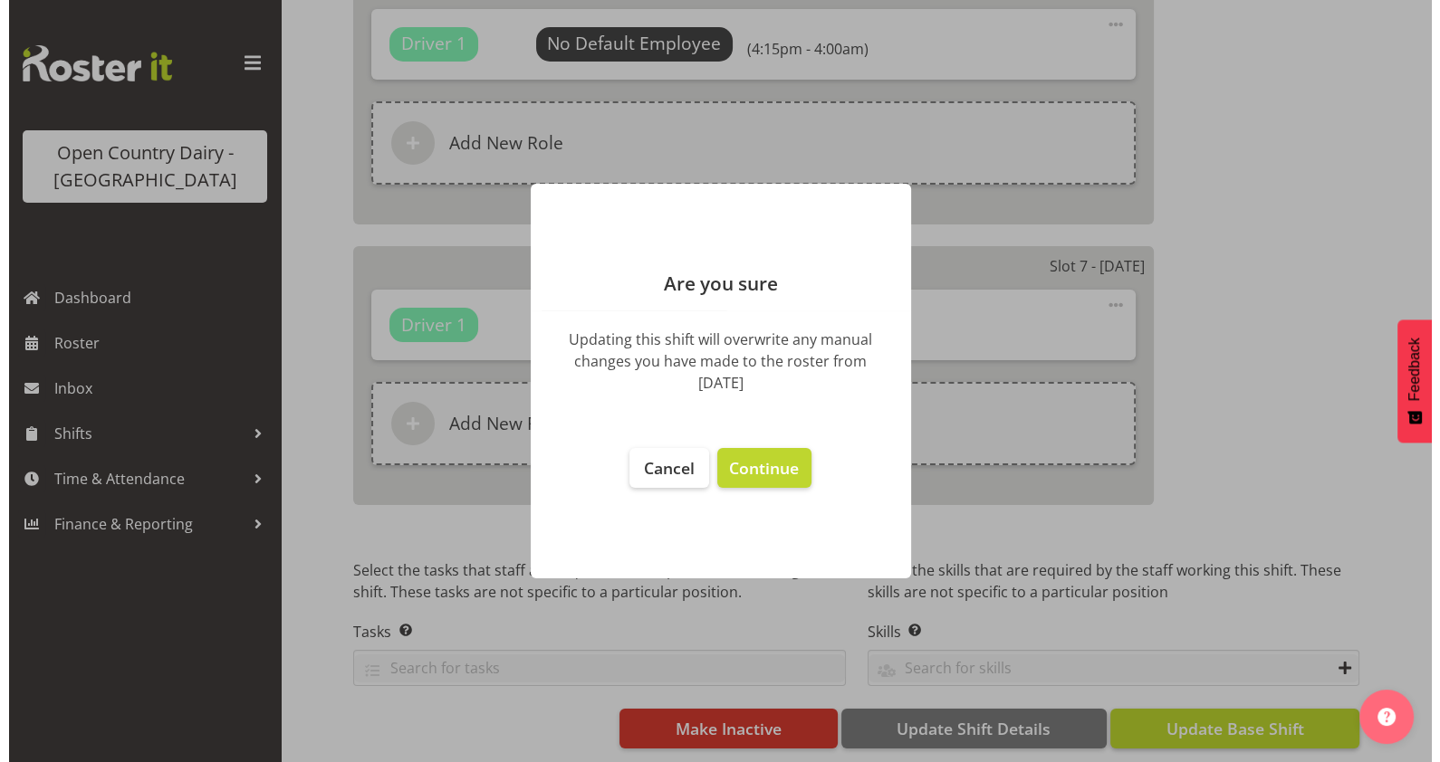
scroll to position [3328, 0]
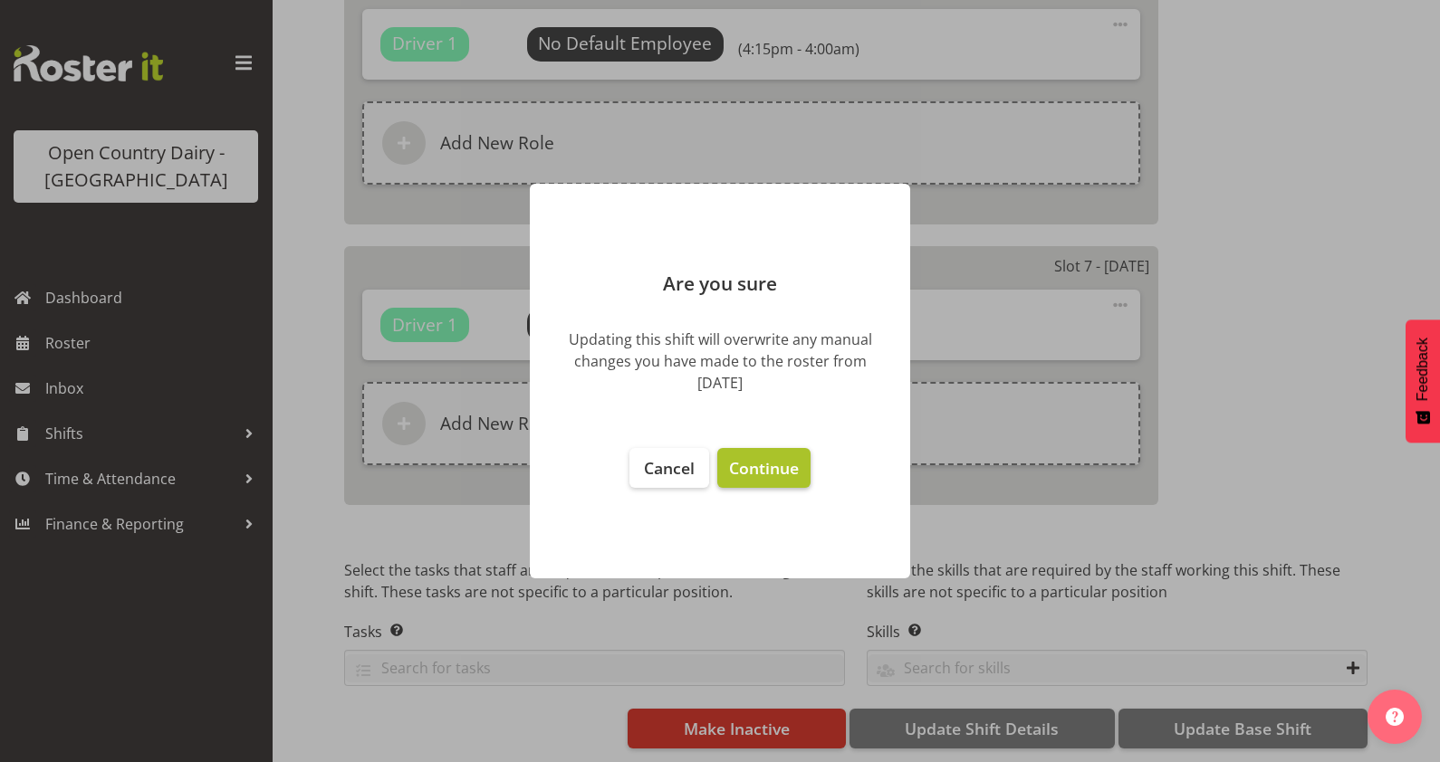
click at [752, 458] on span "Continue" at bounding box center [764, 468] width 70 height 22
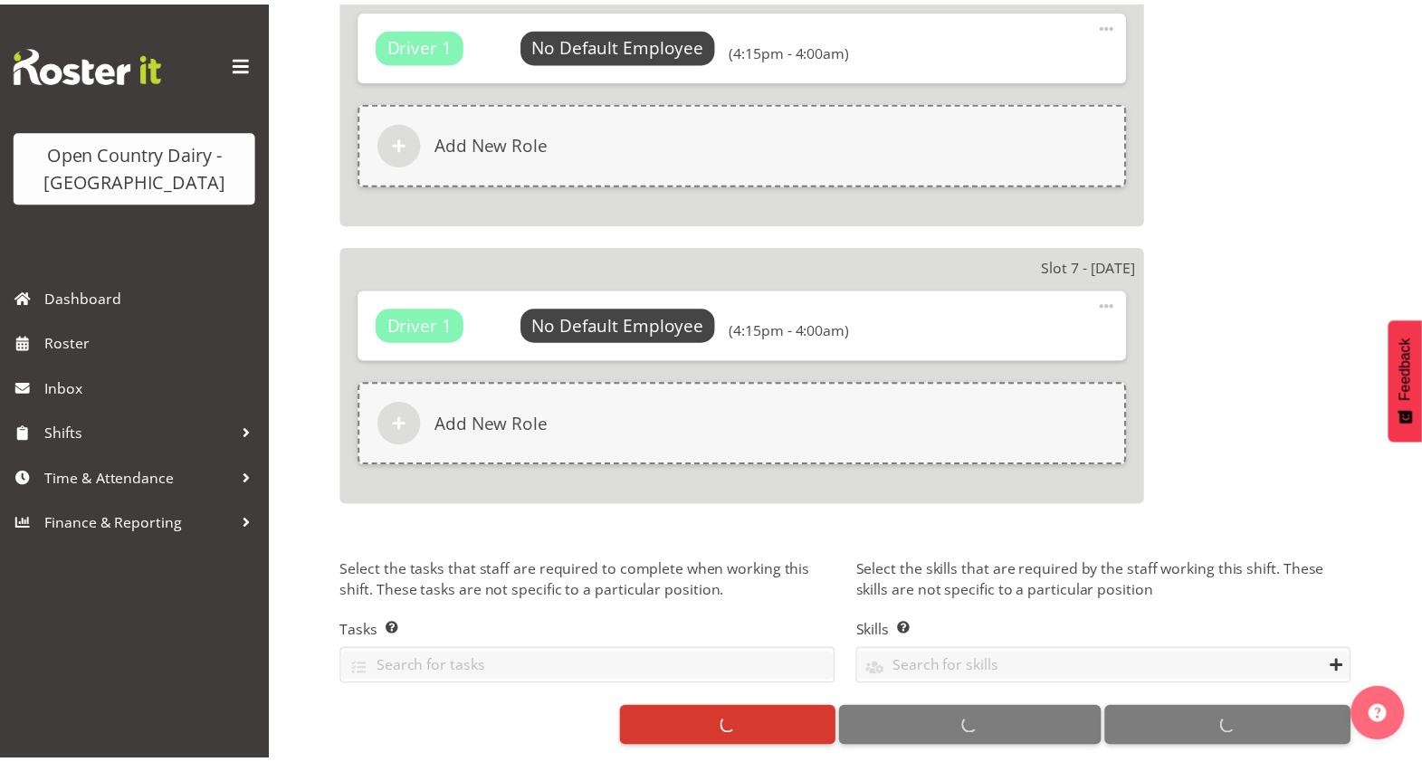
scroll to position [3353, 0]
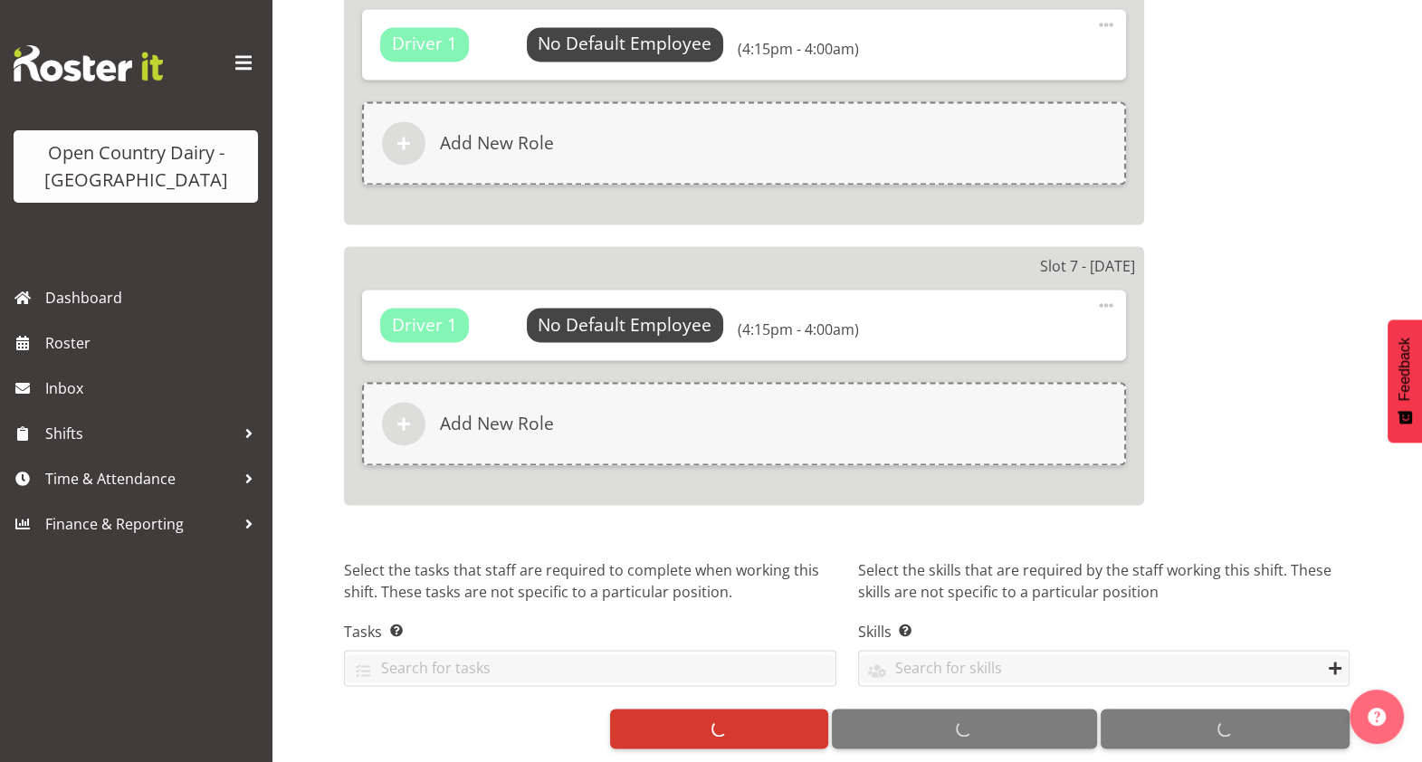
select select
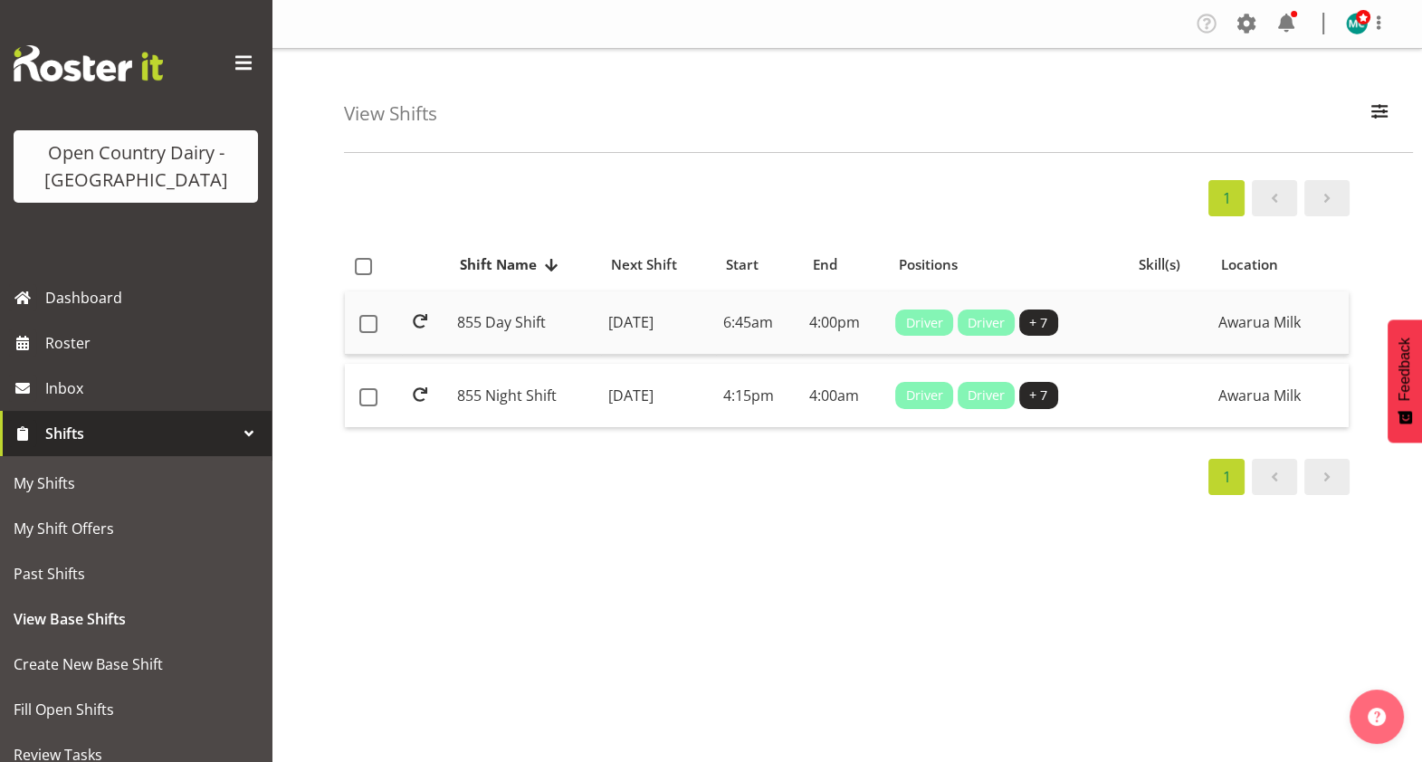
click at [463, 321] on td "855 Day Shift" at bounding box center [525, 324] width 151 height 64
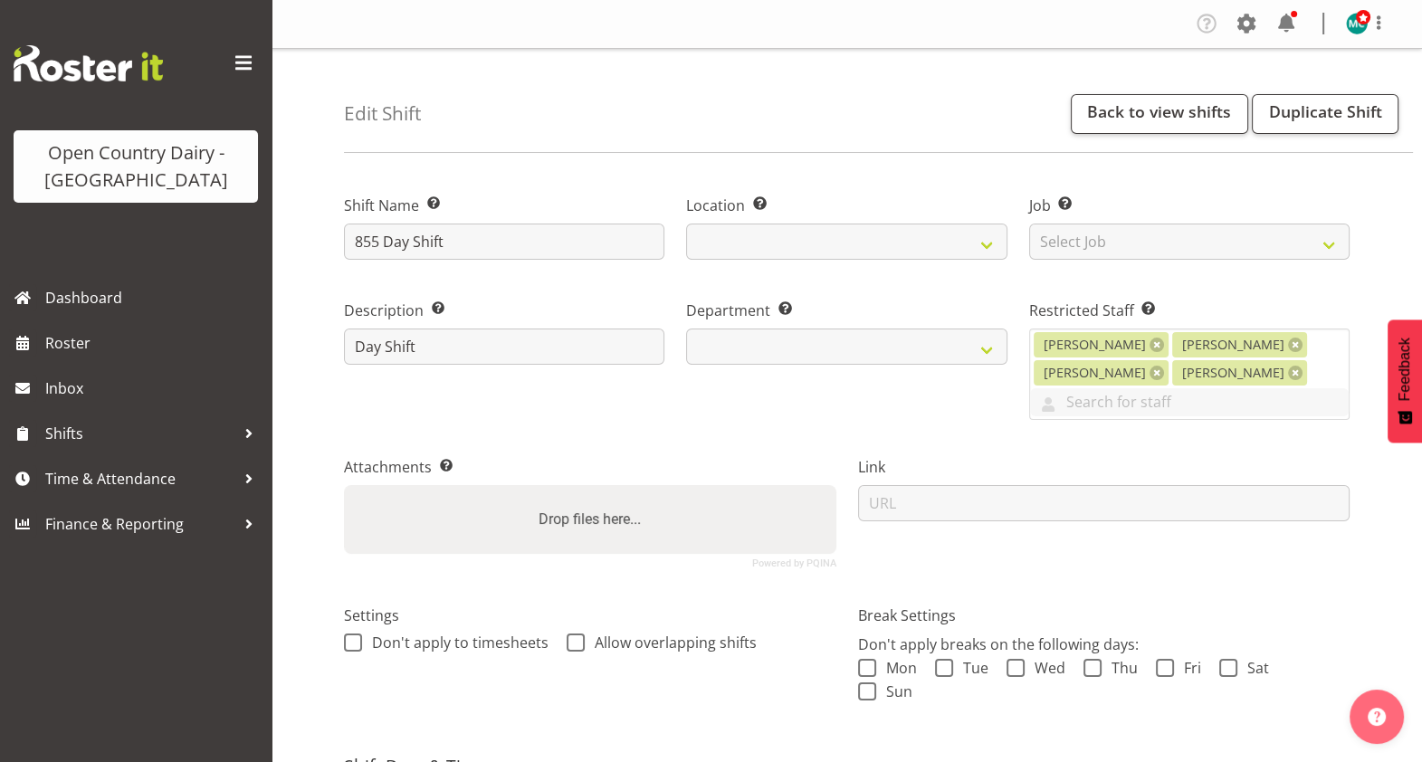
select select
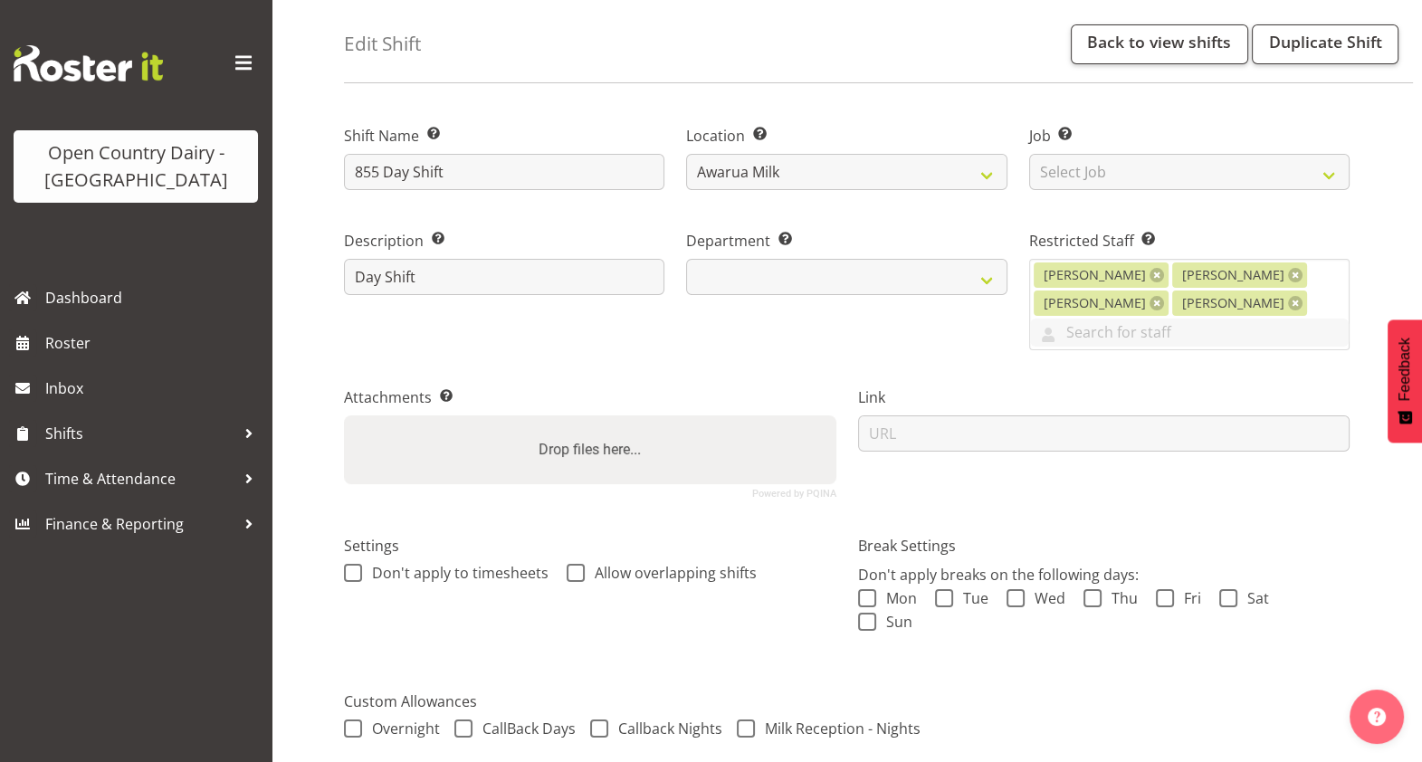
scroll to position [13, 0]
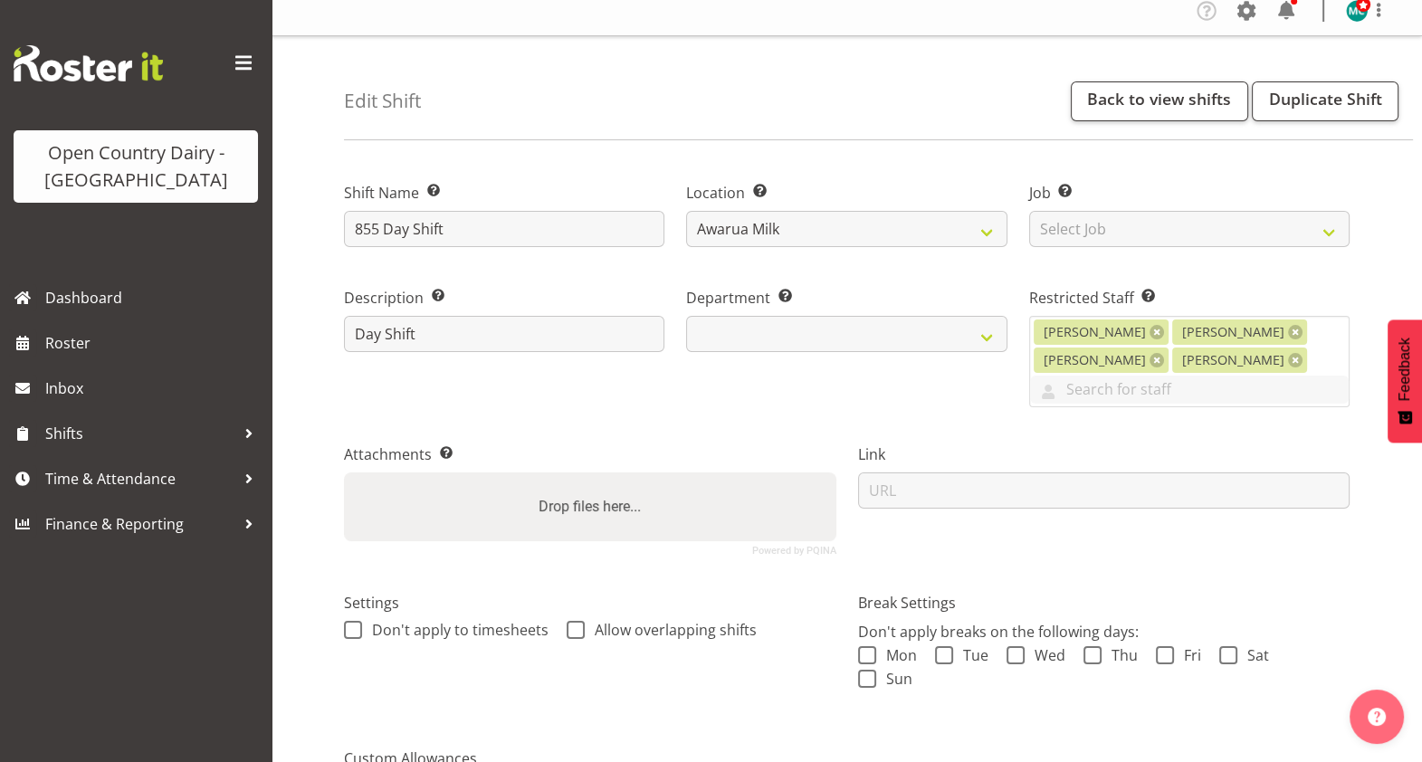
select select "668"
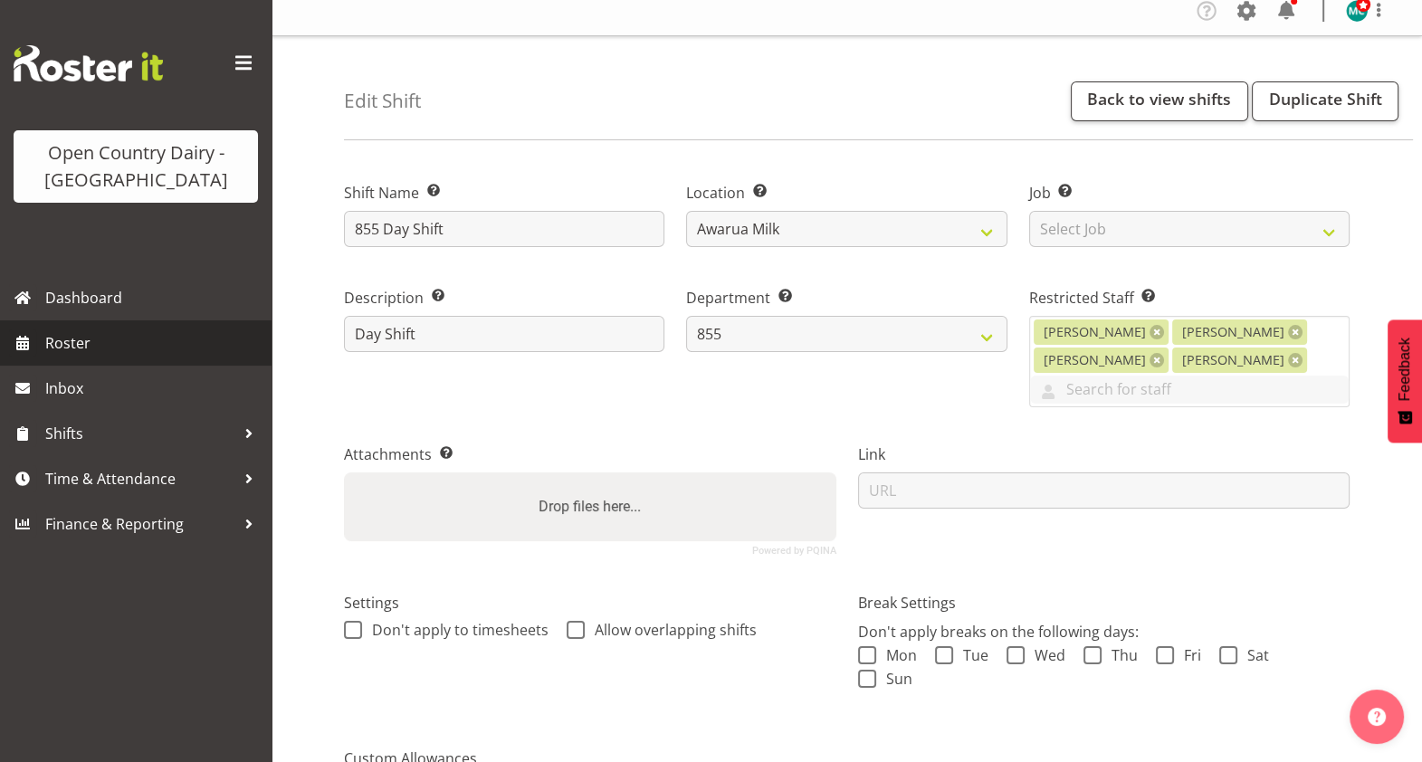
click at [77, 342] on span "Roster" at bounding box center [153, 343] width 217 height 27
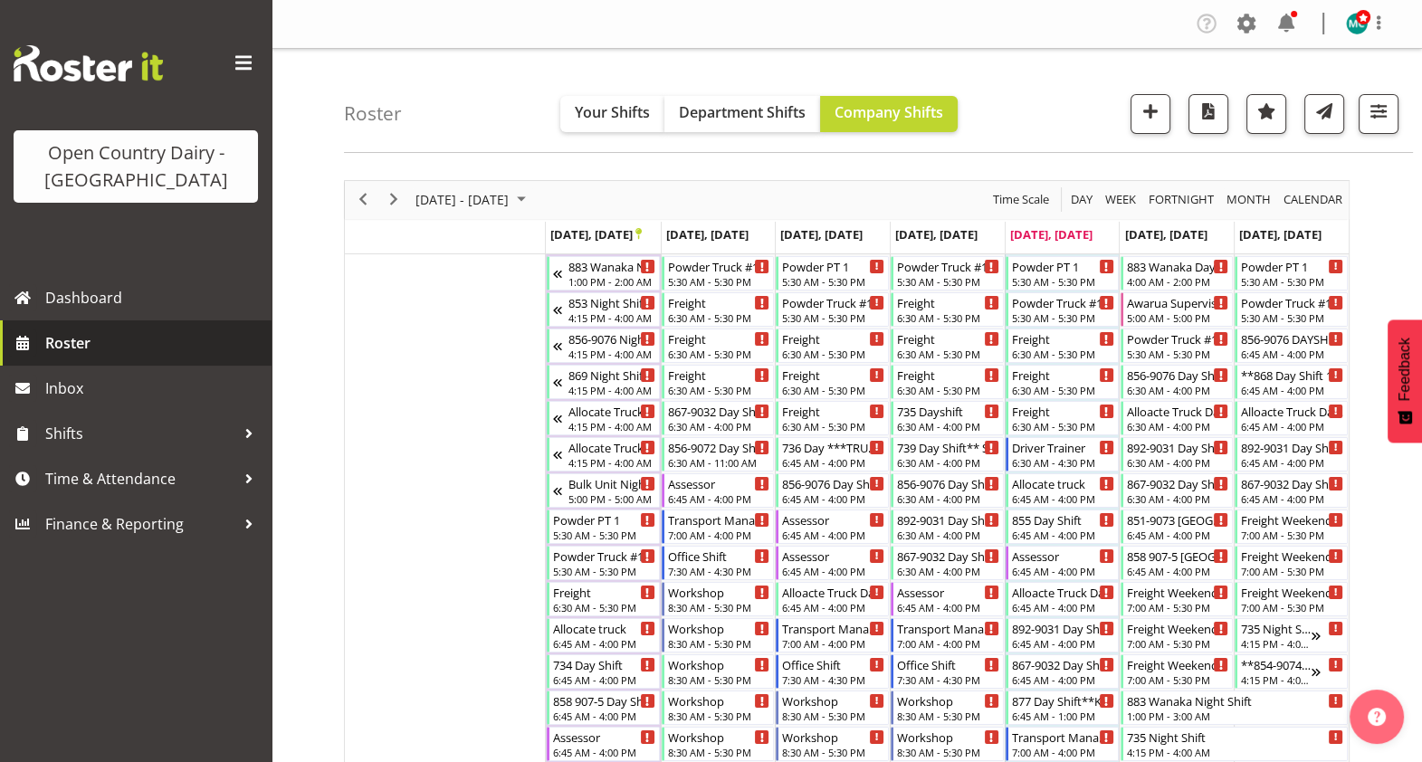
click at [65, 350] on span "Roster" at bounding box center [153, 343] width 217 height 27
click at [82, 340] on span "Roster" at bounding box center [153, 343] width 217 height 27
click at [65, 342] on span "Roster" at bounding box center [153, 343] width 217 height 27
click at [79, 349] on span "Roster" at bounding box center [153, 343] width 217 height 27
click at [81, 350] on span "Roster" at bounding box center [153, 343] width 217 height 27
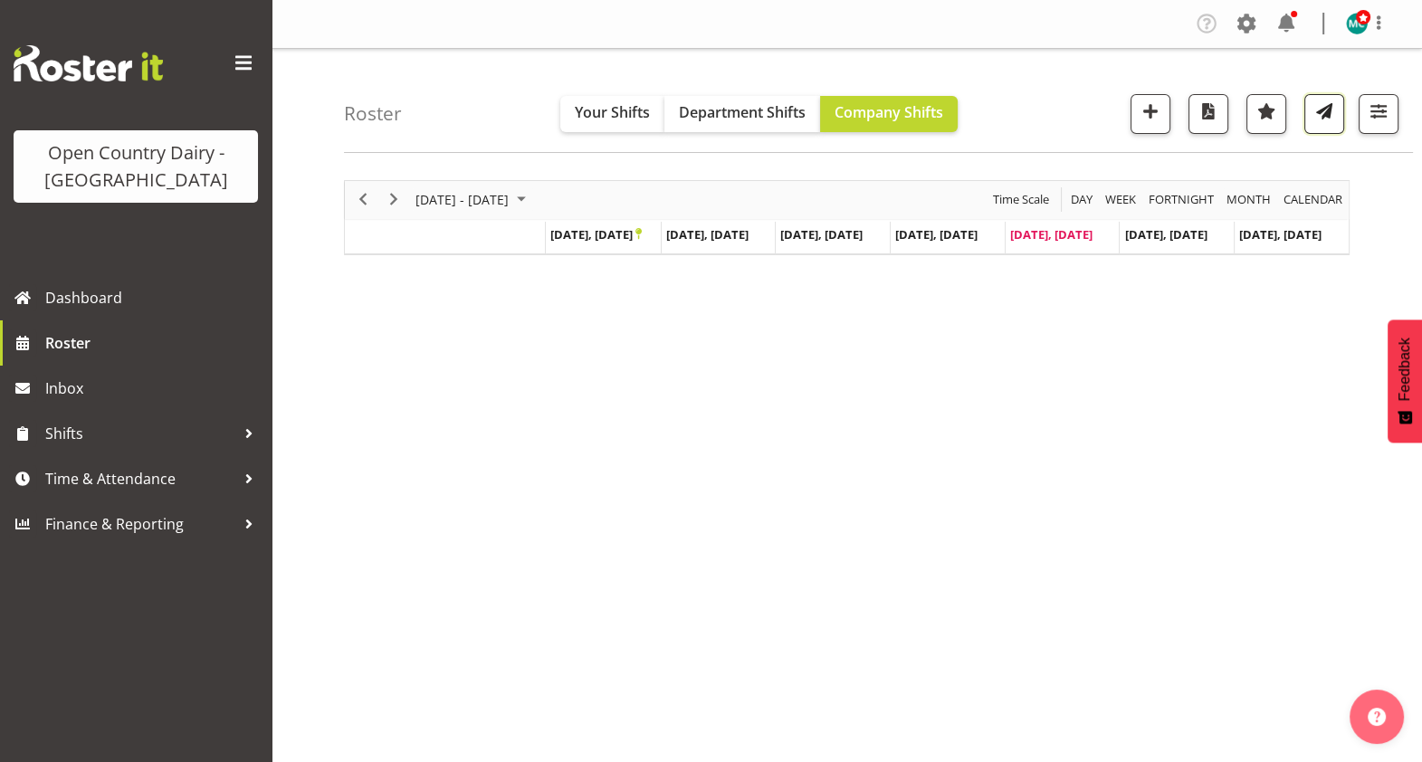
click at [1332, 126] on button "button" at bounding box center [1325, 114] width 40 height 40
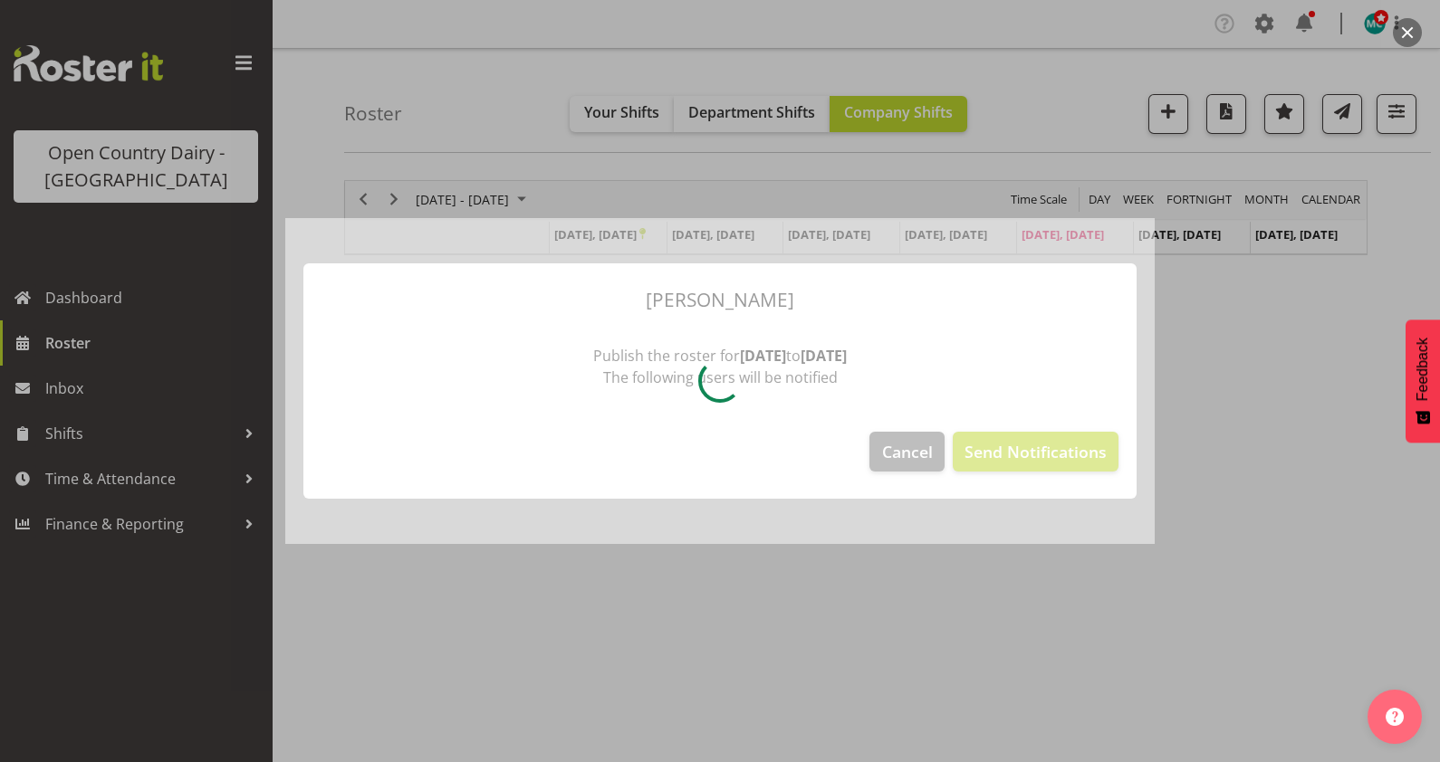
click at [1414, 24] on button "button" at bounding box center [1407, 32] width 29 height 29
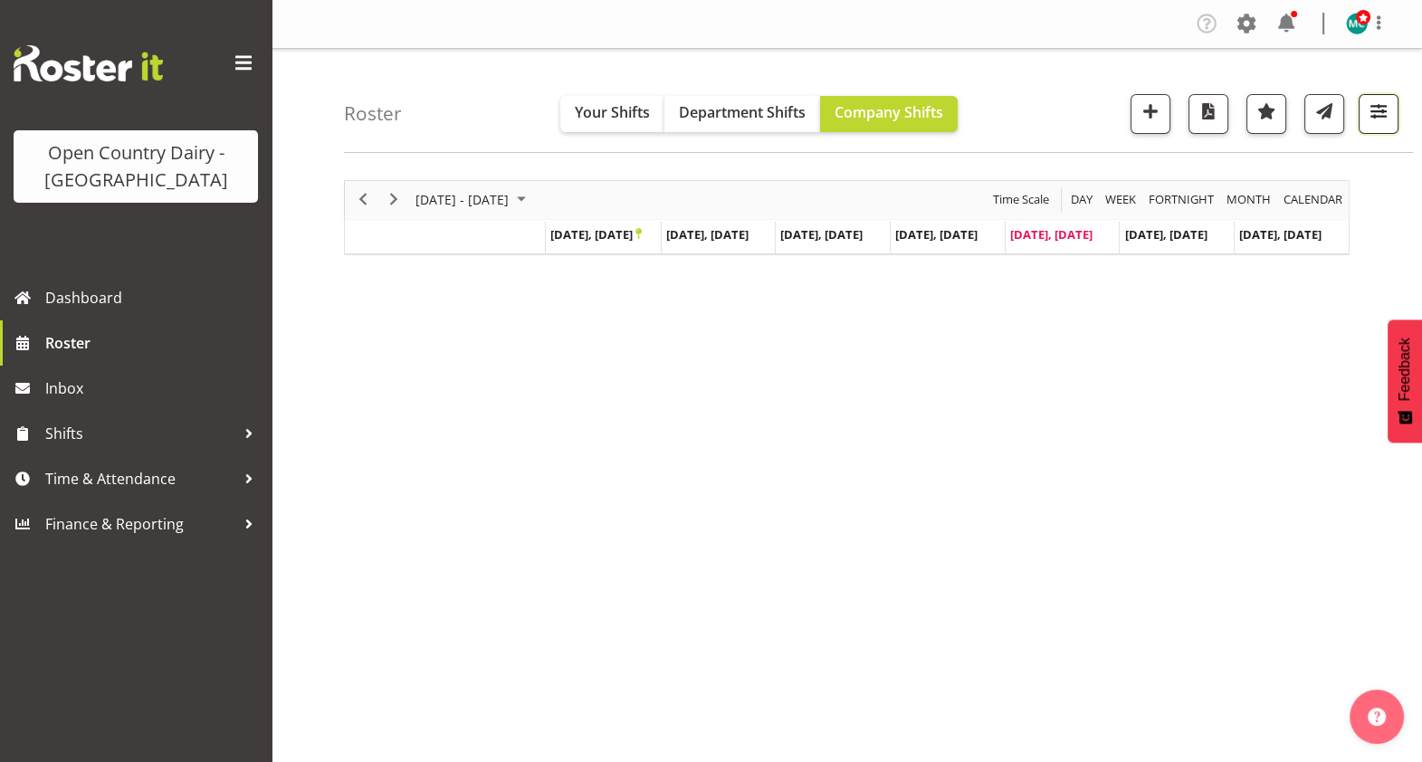
click at [1385, 113] on span "button" at bounding box center [1379, 112] width 24 height 24
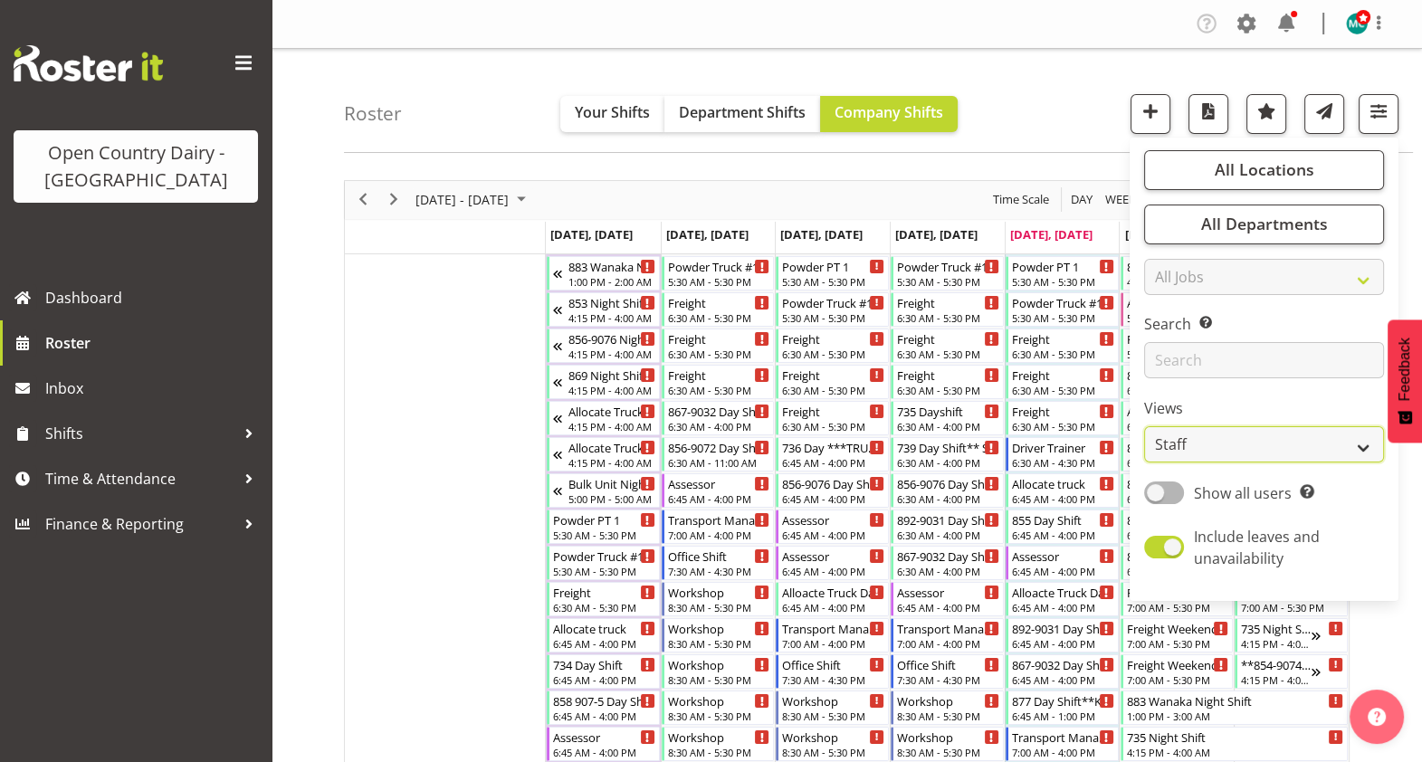
click at [1247, 455] on select "Staff Role Shift - Horizontal Shift - Vertical Staff - Location" at bounding box center [1264, 444] width 240 height 36
select select "shiftH"
click at [1145, 426] on select "Staff Role Shift - Horizontal Shift - Vertical Staff - Location" at bounding box center [1264, 444] width 240 height 36
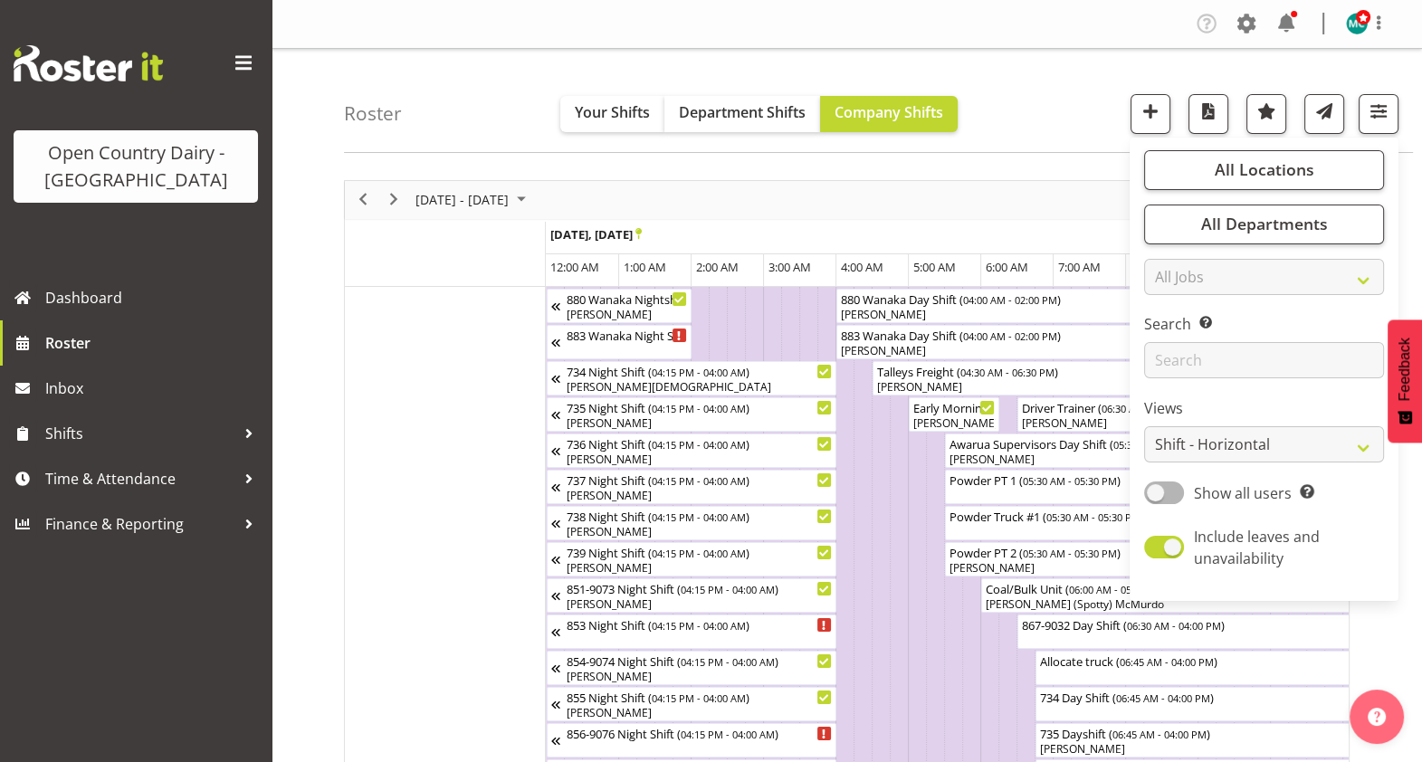
click at [1037, 109] on div "Roster Your Shifts Department Shifts Company Shifts All Locations Clear Awarua …" at bounding box center [878, 101] width 1069 height 104
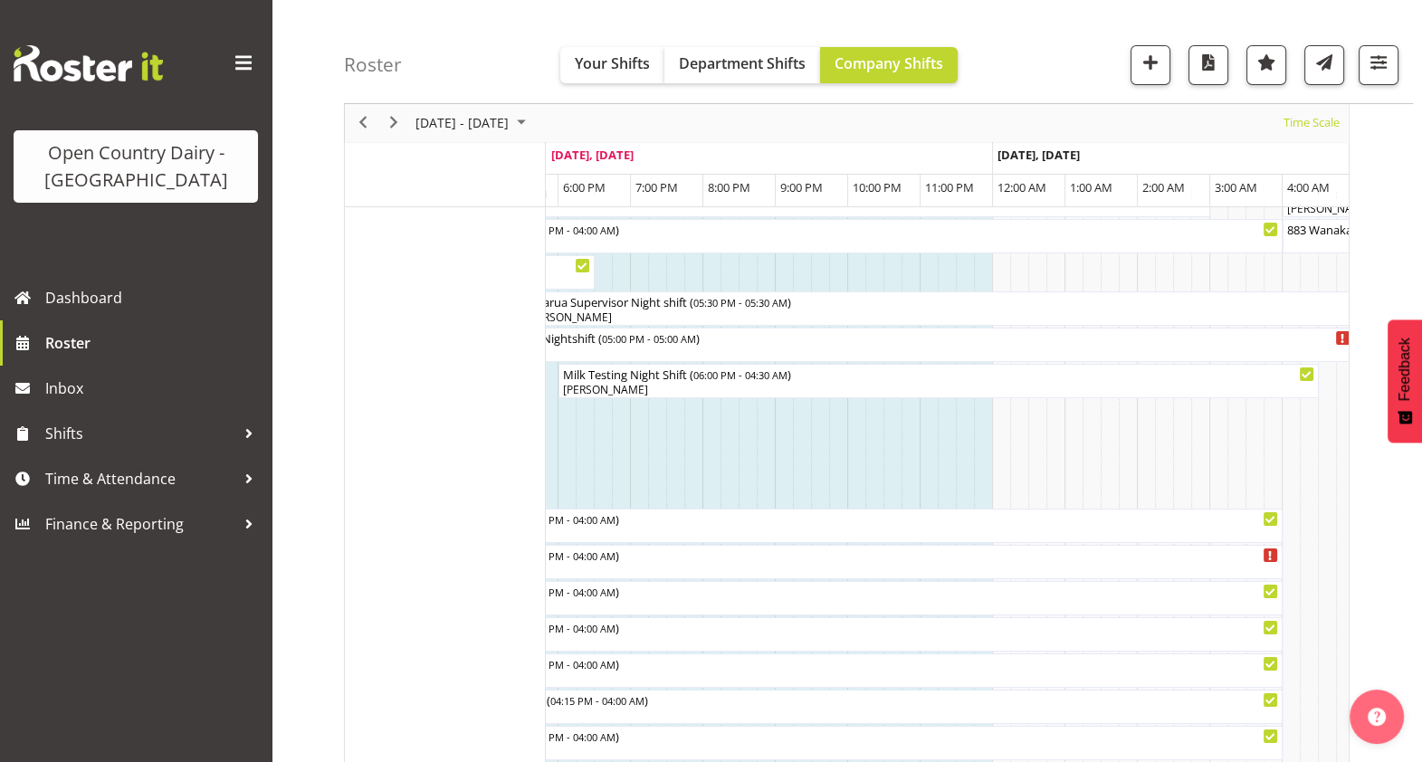
scroll to position [99, 0]
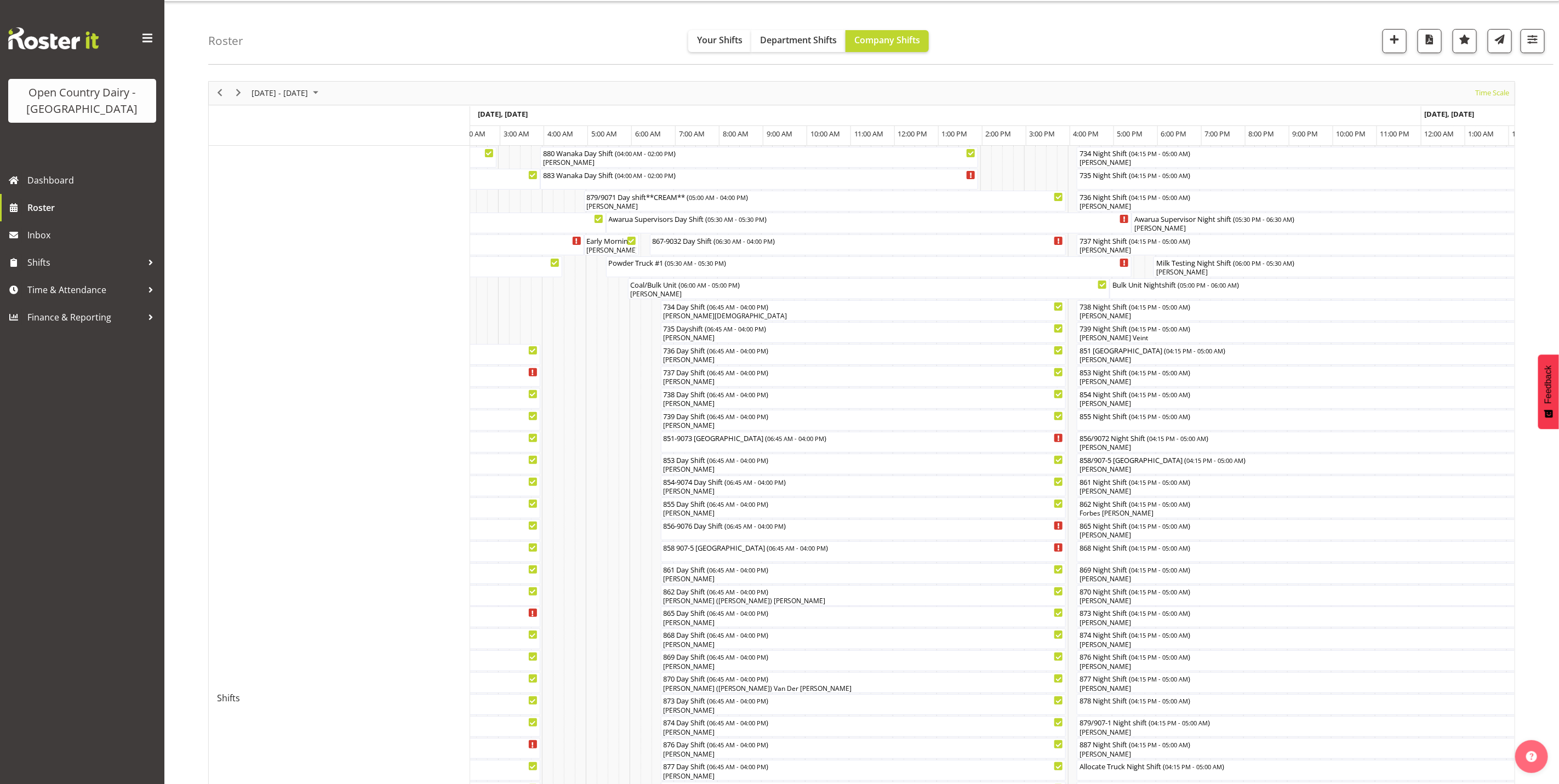
scroll to position [0, 0]
